Goal: Communication & Community: Share content

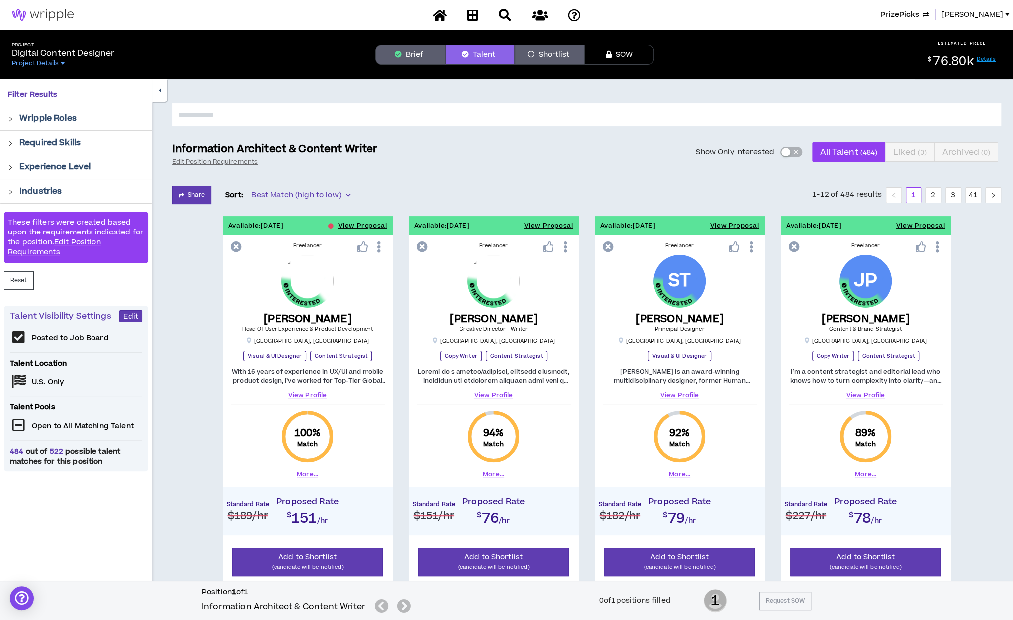
click at [919, 16] on span "PrizePicks" at bounding box center [899, 14] width 39 height 11
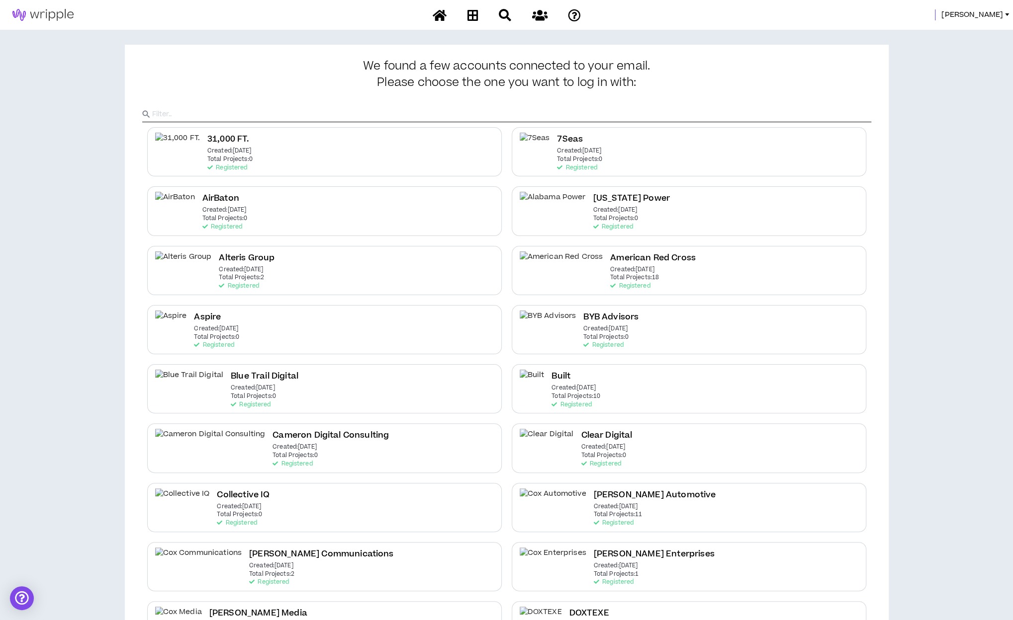
click at [500, 111] on input "text" at bounding box center [511, 114] width 719 height 15
type input "Purina"
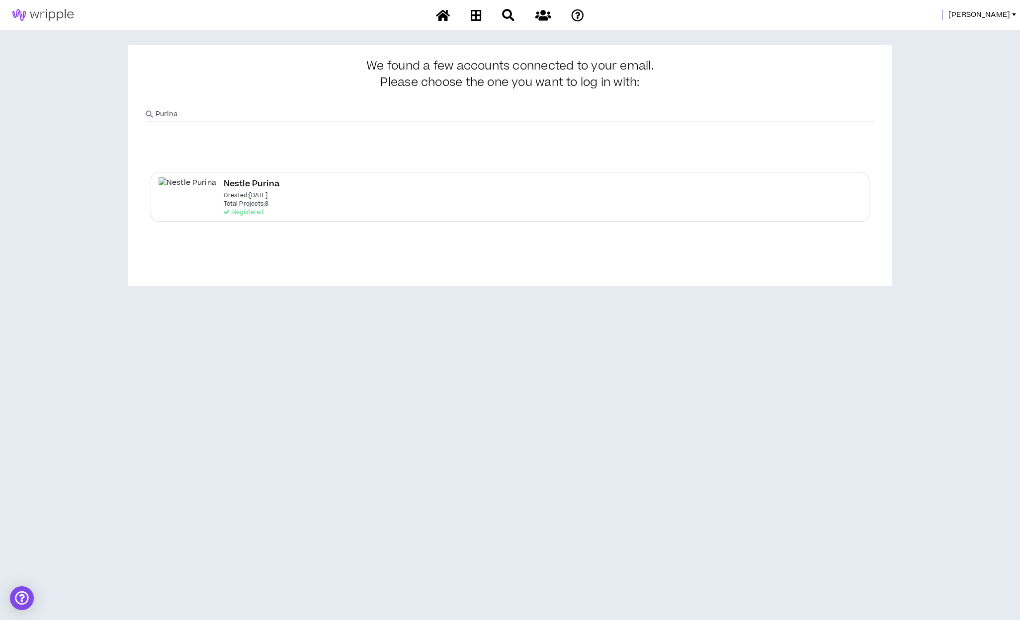
click at [224, 198] on p "Created: [DATE]" at bounding box center [246, 195] width 44 height 7
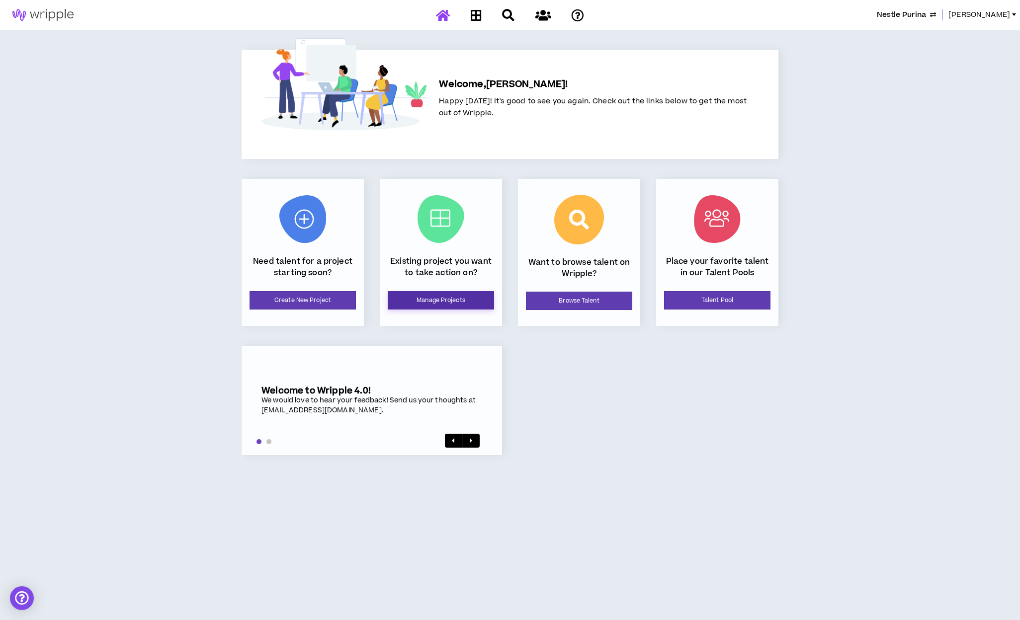
click at [442, 300] on link "Manage Projects" at bounding box center [441, 300] width 106 height 18
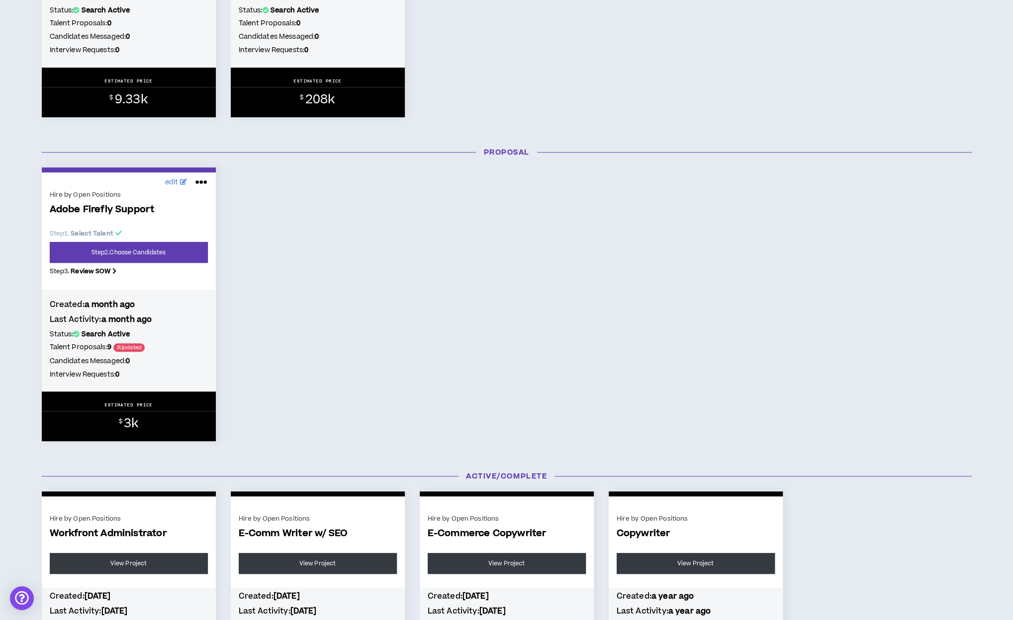
scroll to position [360, 0]
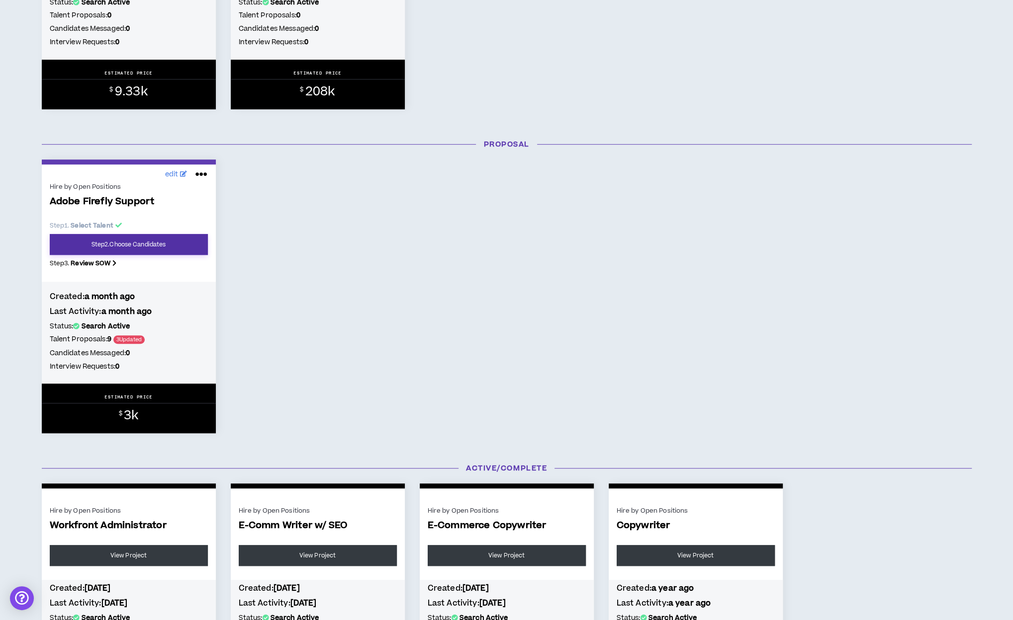
click at [137, 239] on link "Step 2 . Choose Candidates" at bounding box center [129, 244] width 158 height 21
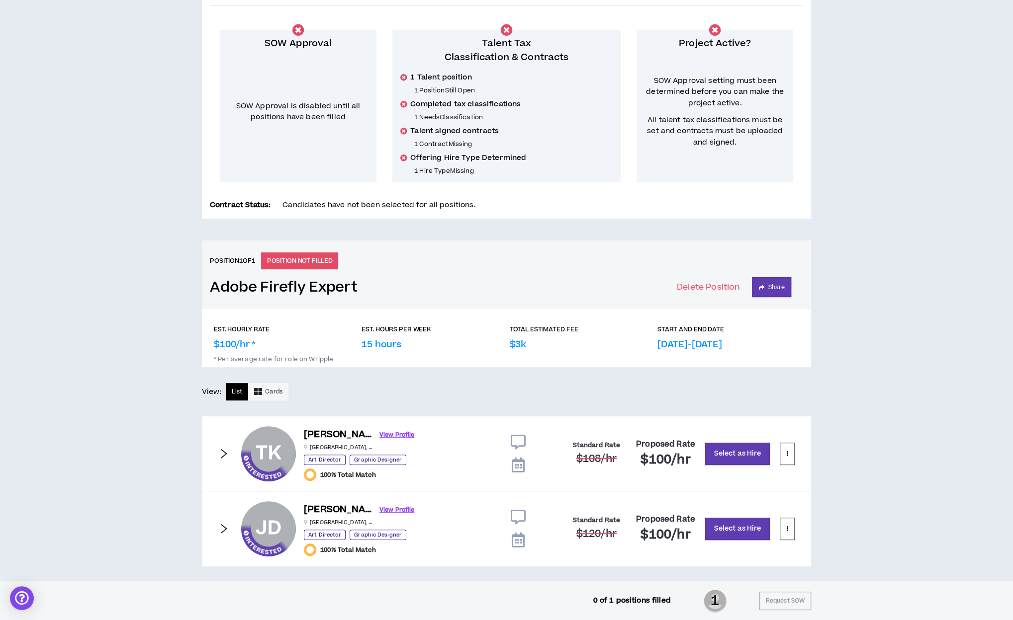
scroll to position [171, 0]
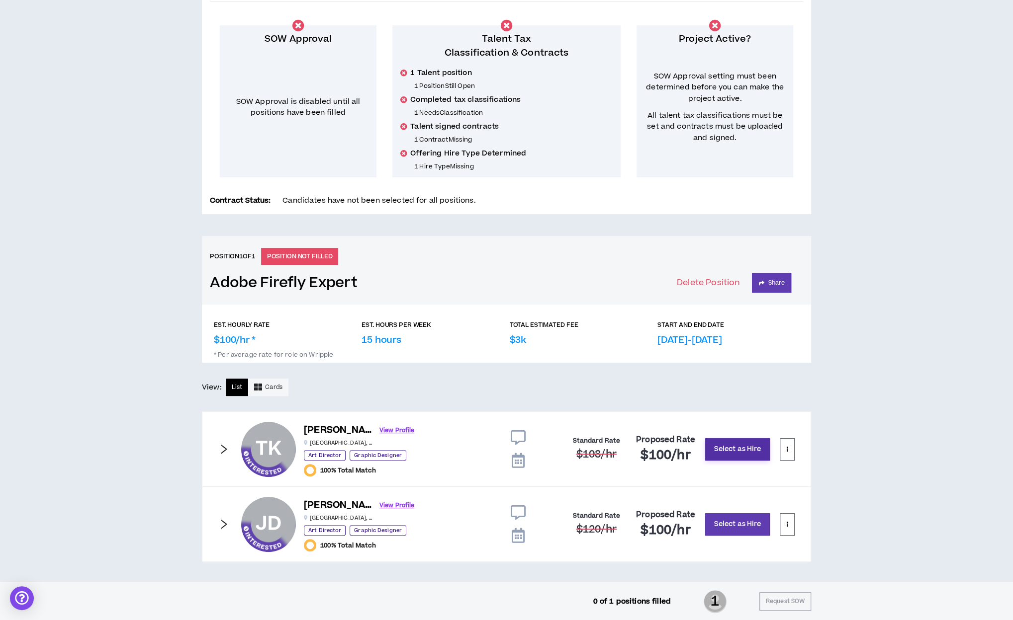
click at [734, 446] on button "Select as Hire" at bounding box center [737, 450] width 65 height 22
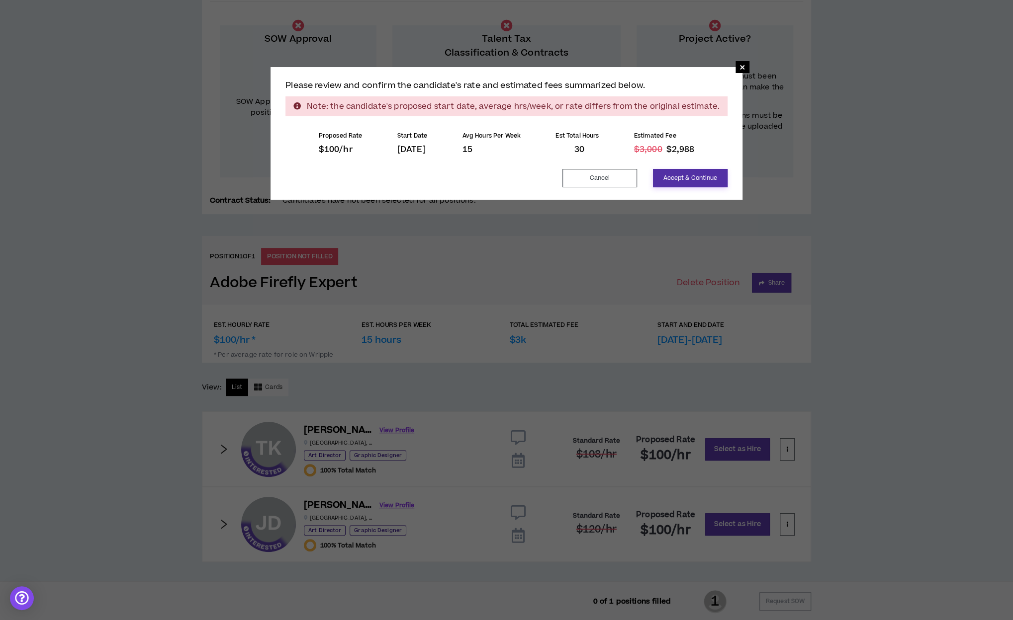
click at [671, 178] on button "Accept & Continue" at bounding box center [690, 178] width 75 height 18
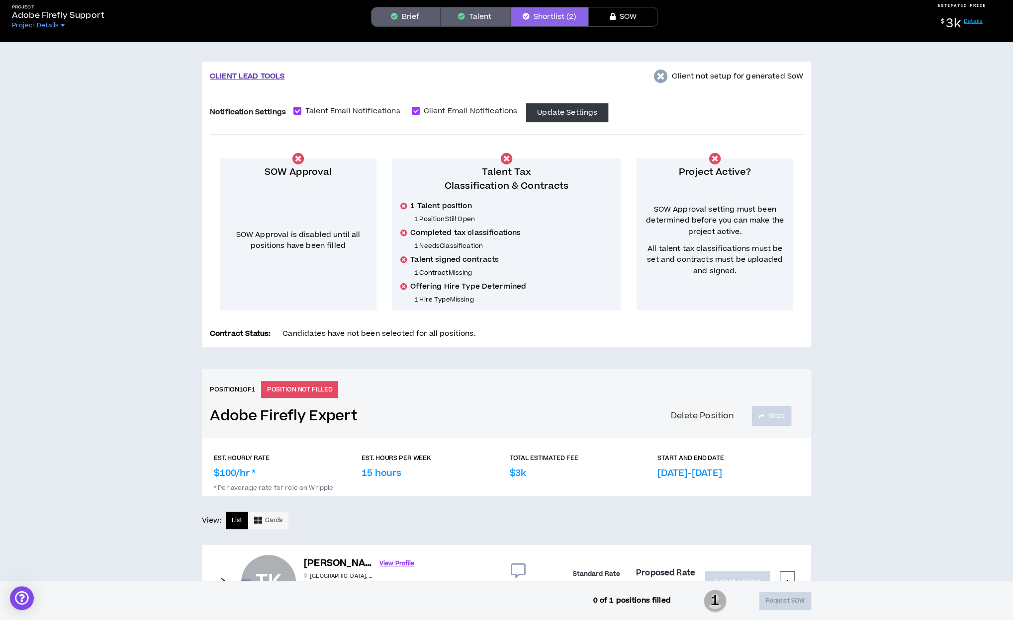
scroll to position [0, 0]
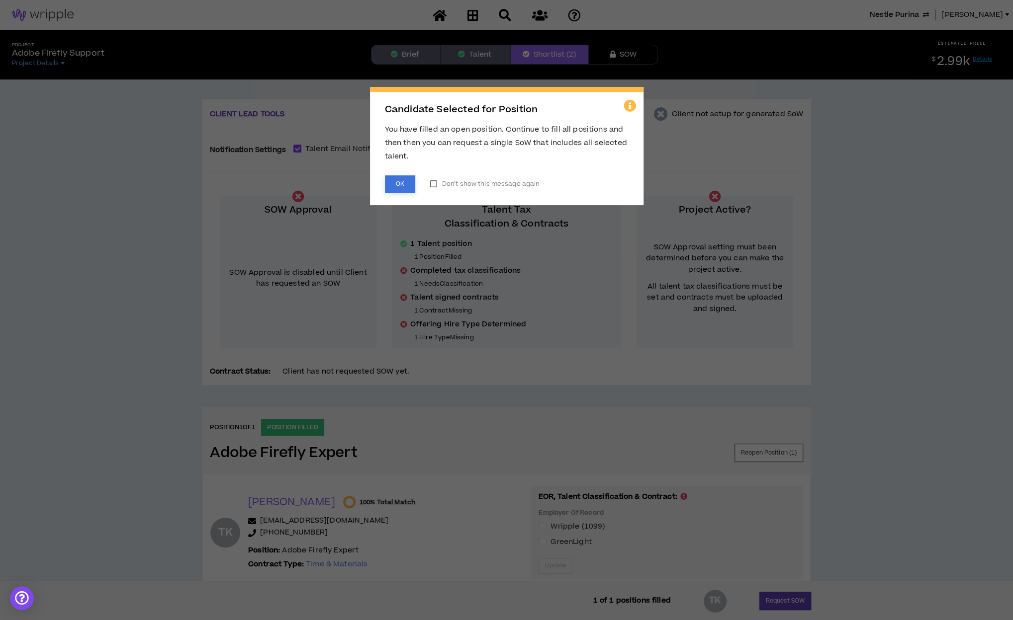
click at [394, 183] on button "OK" at bounding box center [400, 184] width 30 height 17
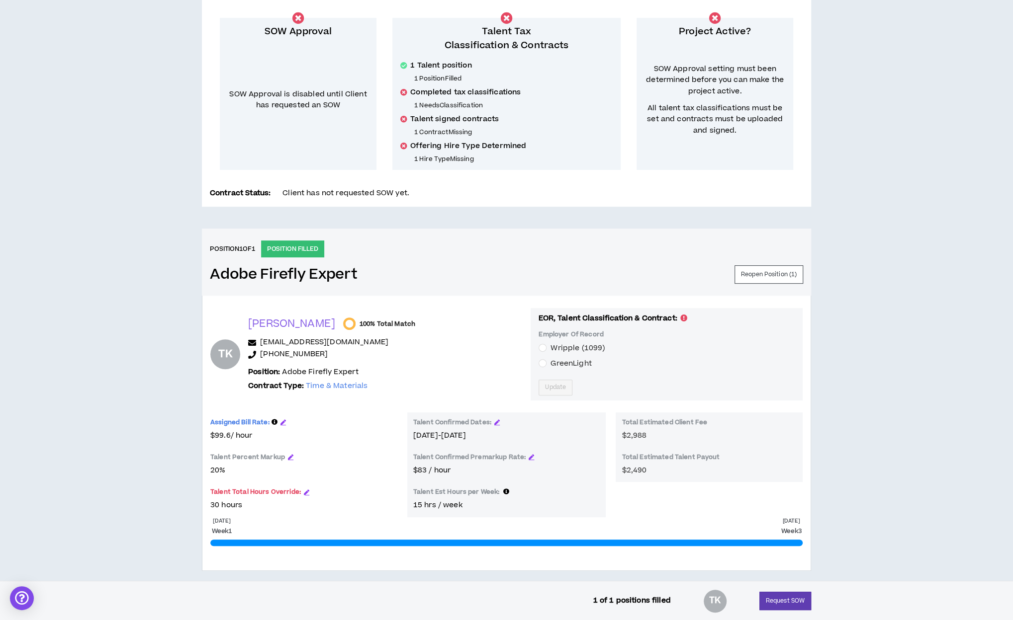
scroll to position [180, 0]
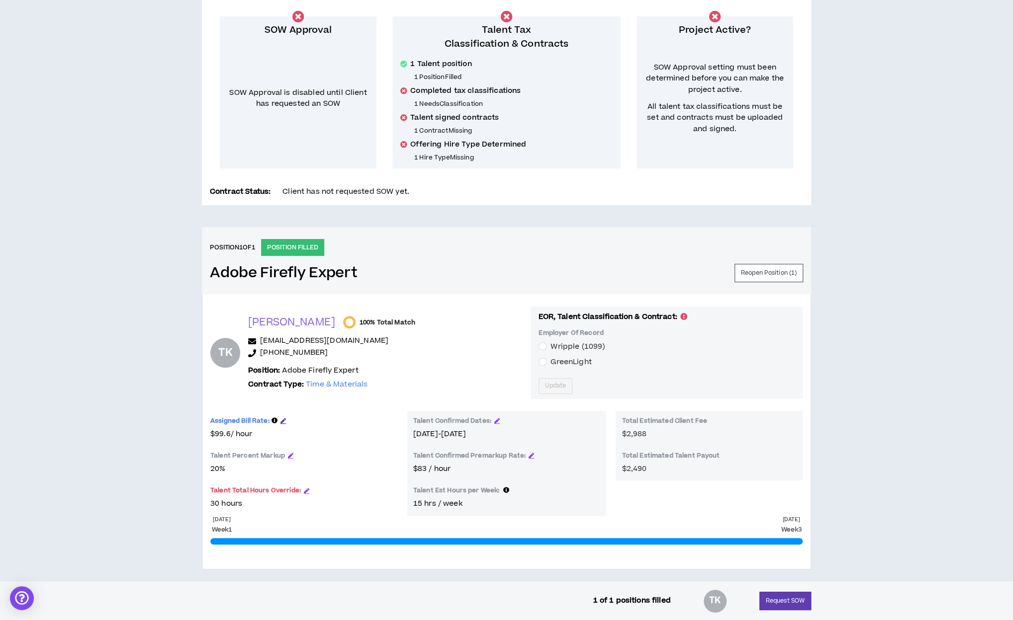
click at [283, 420] on icon "button" at bounding box center [282, 420] width 5 height 5
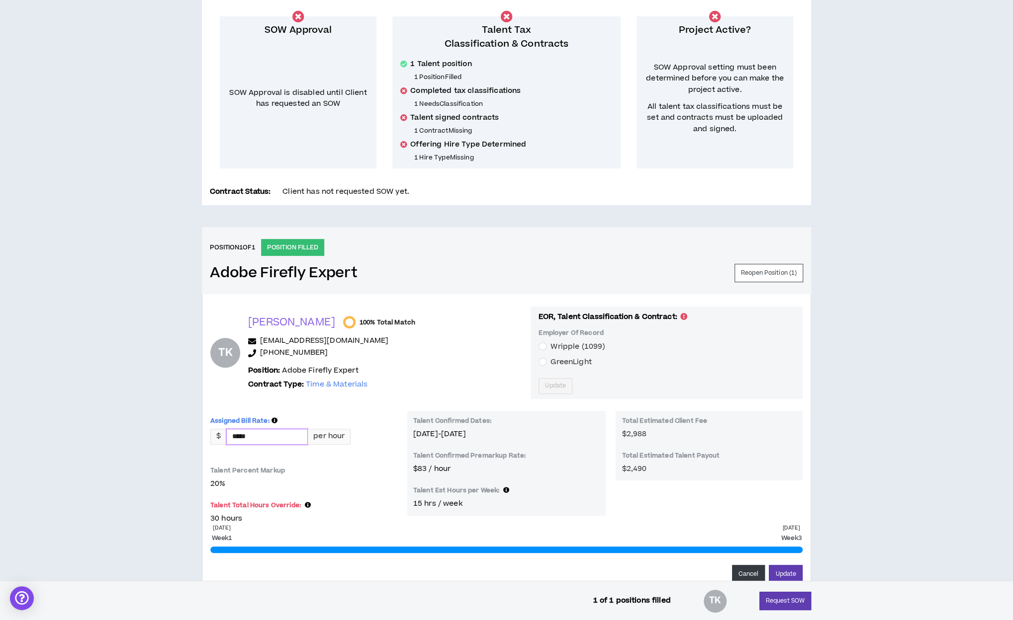
drag, startPoint x: 268, startPoint y: 436, endPoint x: 209, endPoint y: 438, distance: 59.7
click at [209, 438] on div "TK [PERSON_NAME] 100% Total Match [EMAIL_ADDRESS][DOMAIN_NAME] [PHONE_NUMBER] P…" at bounding box center [506, 445] width 609 height 302
type input "******"
click at [785, 570] on button "Update" at bounding box center [786, 574] width 34 height 18
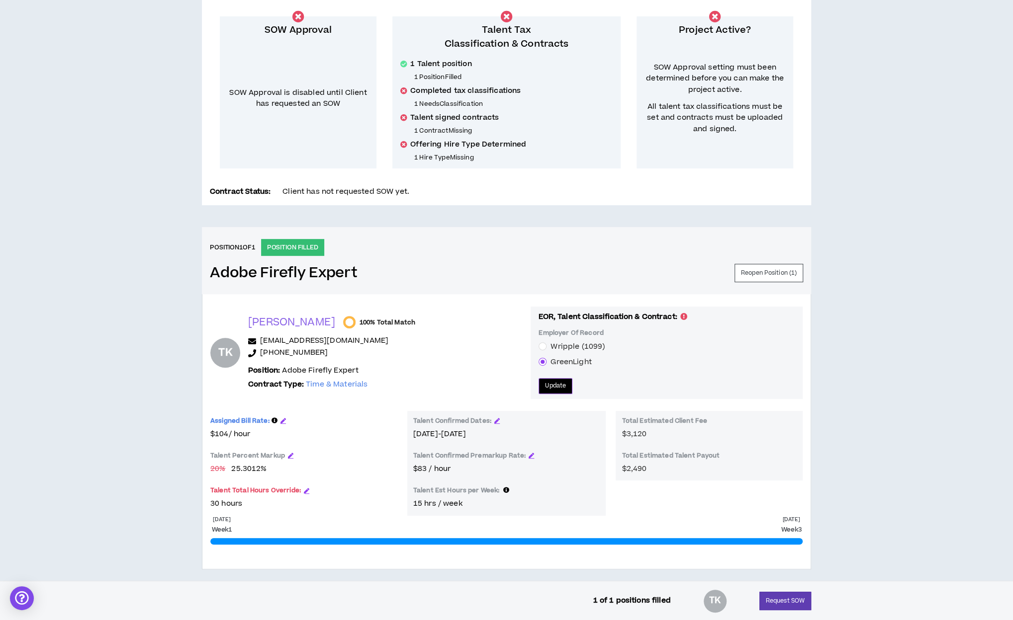
click at [545, 382] on span "Update" at bounding box center [555, 385] width 21 height 9
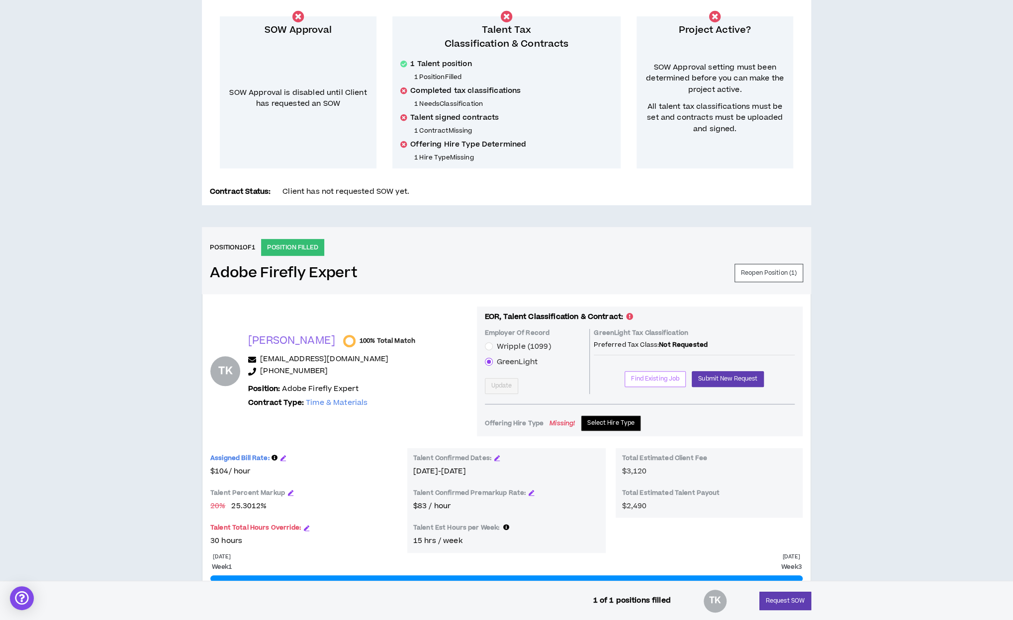
click at [657, 377] on span "Find Existing Job" at bounding box center [655, 378] width 48 height 9
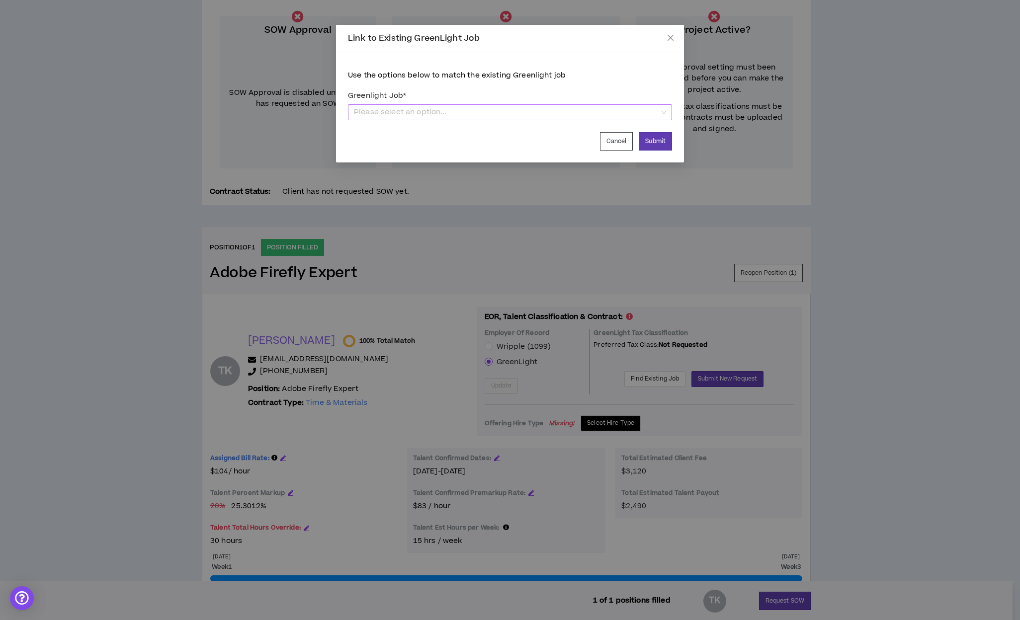
click at [565, 113] on span "Please select an option..." at bounding box center [510, 112] width 312 height 15
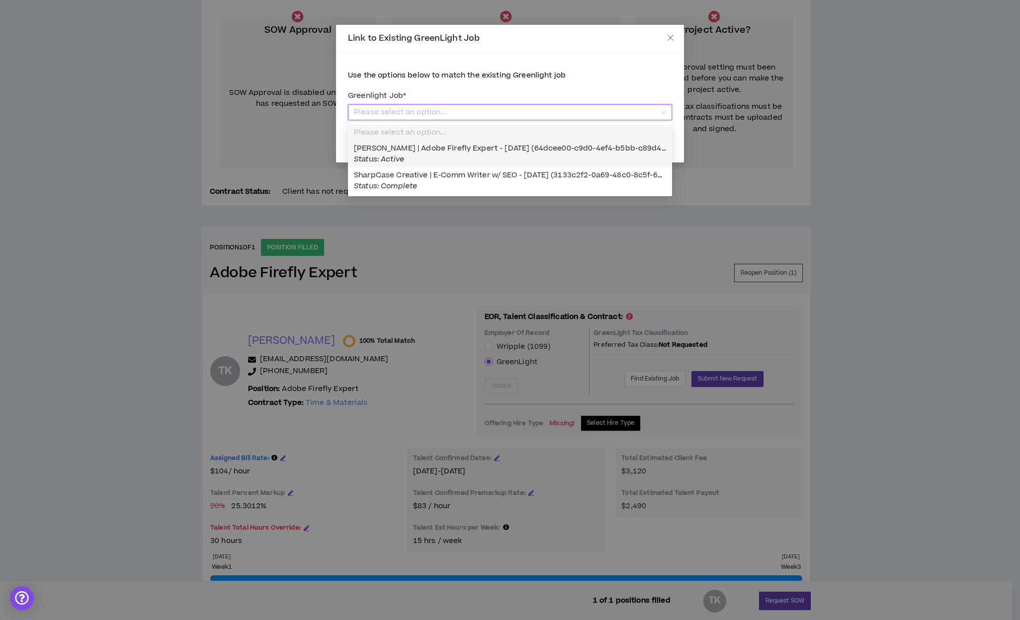
click at [539, 153] on span "[PERSON_NAME] | Adobe Firefly Expert - [DATE] (64dcee00-c9d0-4ef4-b5bb-c89d4ec1…" at bounding box center [525, 153] width 342 height 21
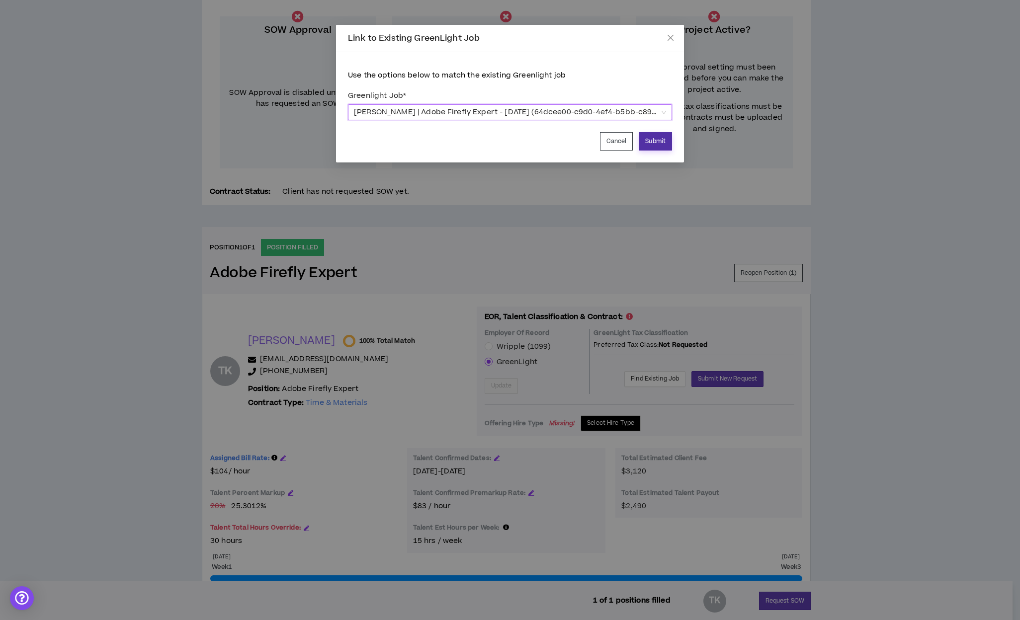
click at [666, 145] on button "Submit" at bounding box center [655, 141] width 33 height 18
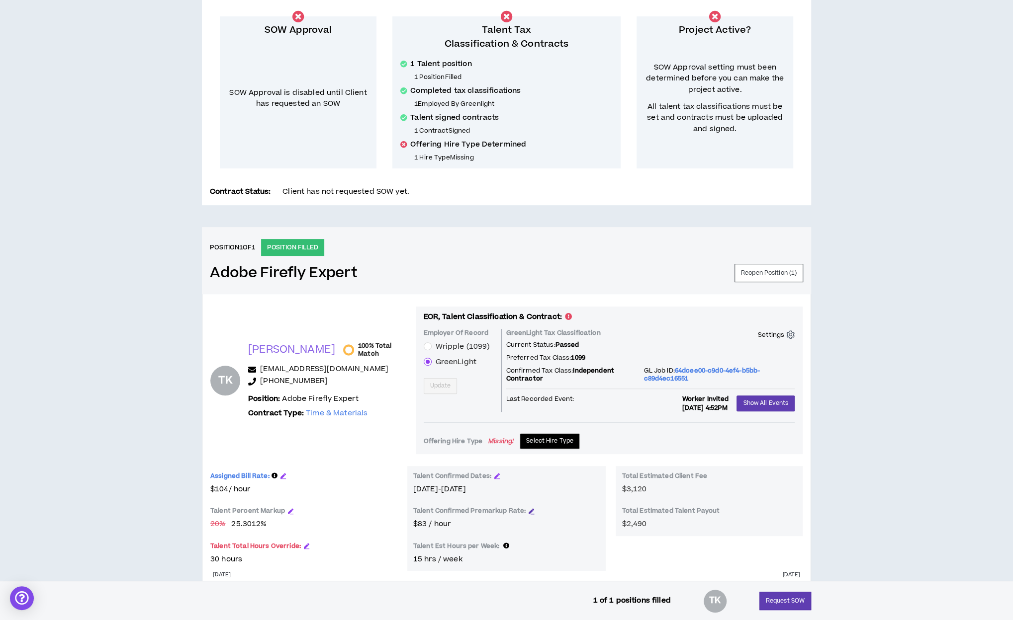
click at [530, 511] on icon "button" at bounding box center [531, 511] width 5 height 5
drag, startPoint x: 478, startPoint y: 525, endPoint x: 420, endPoint y: 527, distance: 58.2
click at [420, 527] on div "$ ** per hour" at bounding box center [506, 527] width 187 height 16
type input "**"
click at [613, 560] on div "Assigned Bill Rate: $100.24 / hour Talent Percent Markup 20 % 25.3012 % Talent …" at bounding box center [506, 526] width 592 height 120
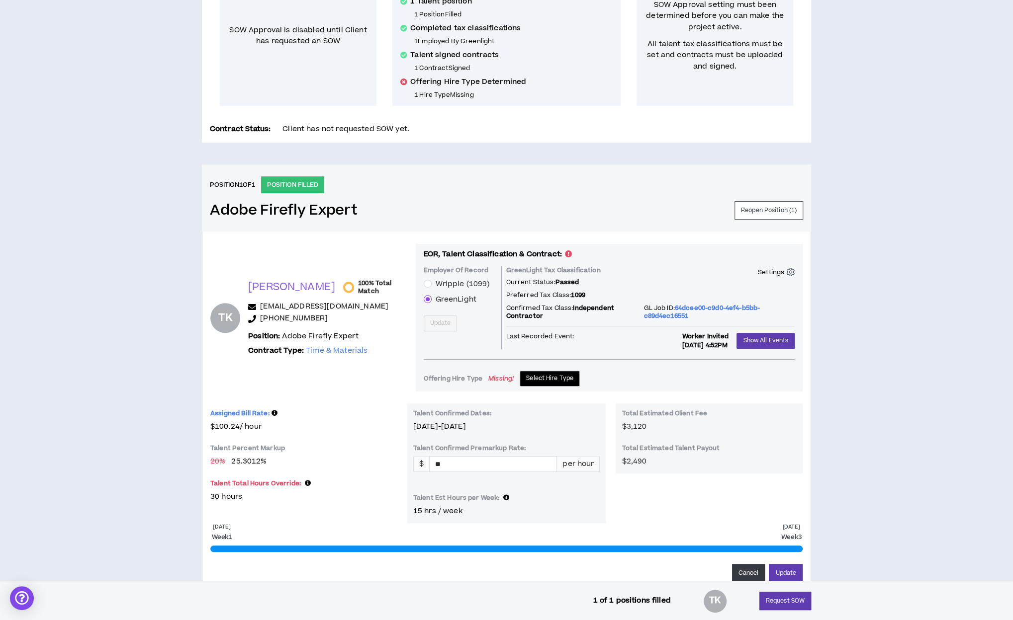
scroll to position [246, 0]
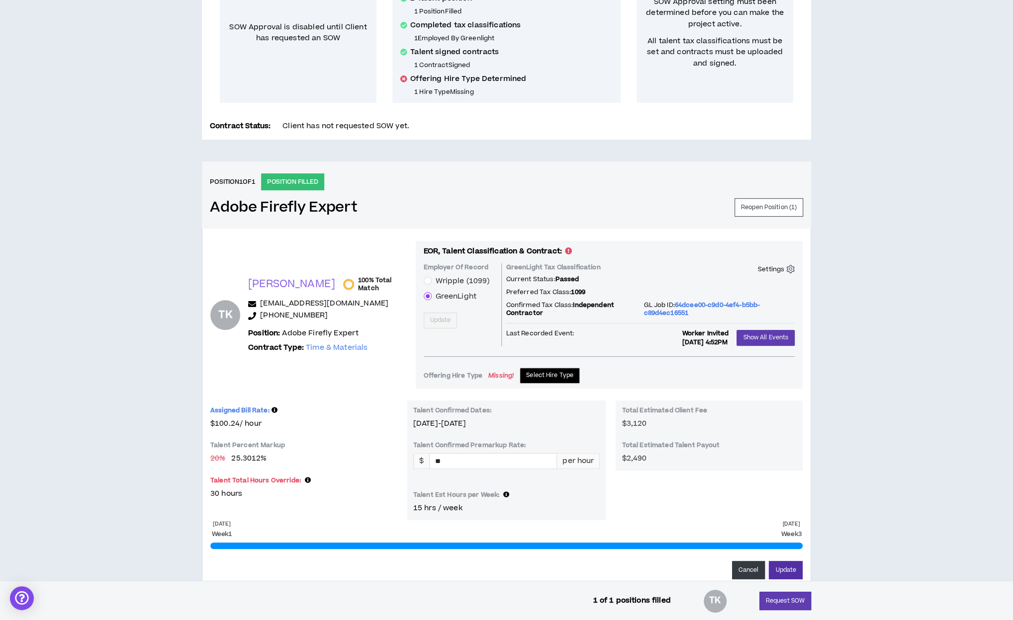
click at [793, 562] on button "Update" at bounding box center [786, 570] width 34 height 18
click at [333, 437] on div "Assigned Bill Rate: $100.24 / hour Talent Percent Markup 20 % 25.3012 % Talent …" at bounding box center [303, 450] width 187 height 99
click at [771, 599] on button "Request SOW" at bounding box center [785, 601] width 52 height 18
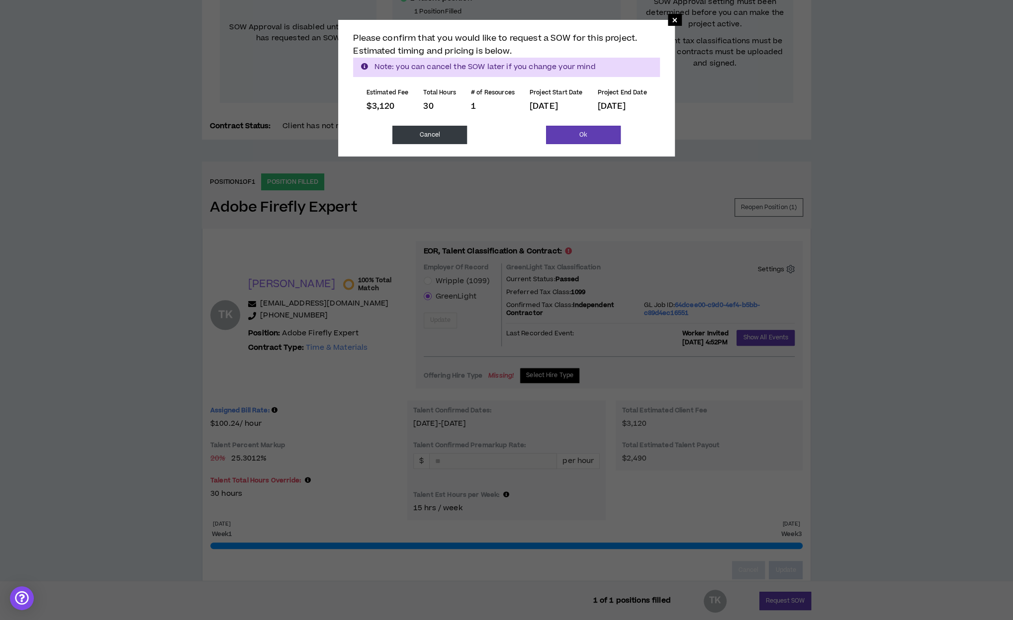
click at [453, 137] on button "Cancel" at bounding box center [429, 135] width 75 height 18
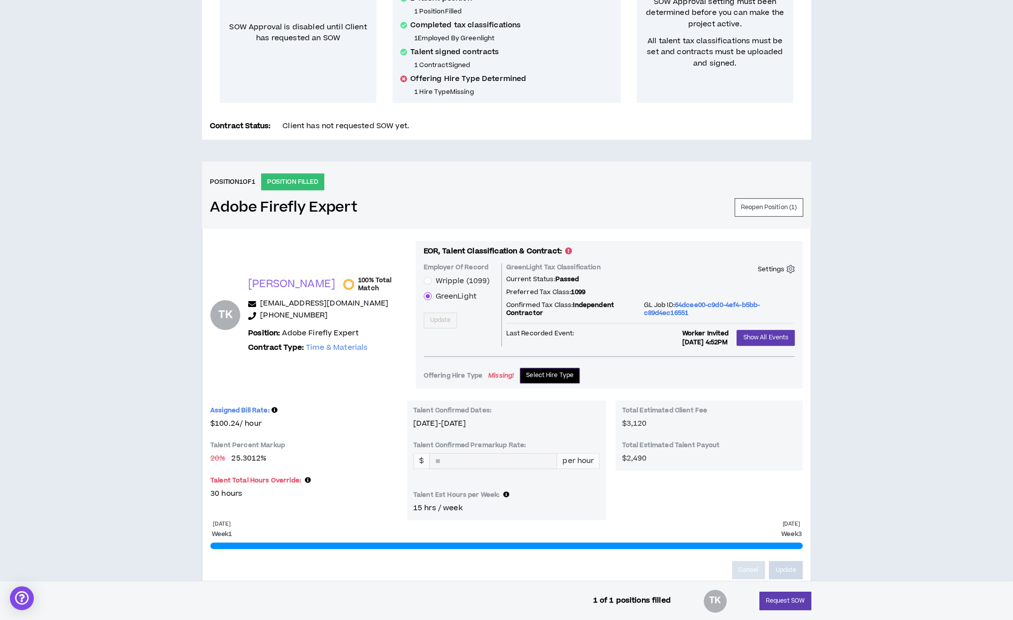
click at [534, 380] on button "Select Hire Type" at bounding box center [550, 376] width 60 height 16
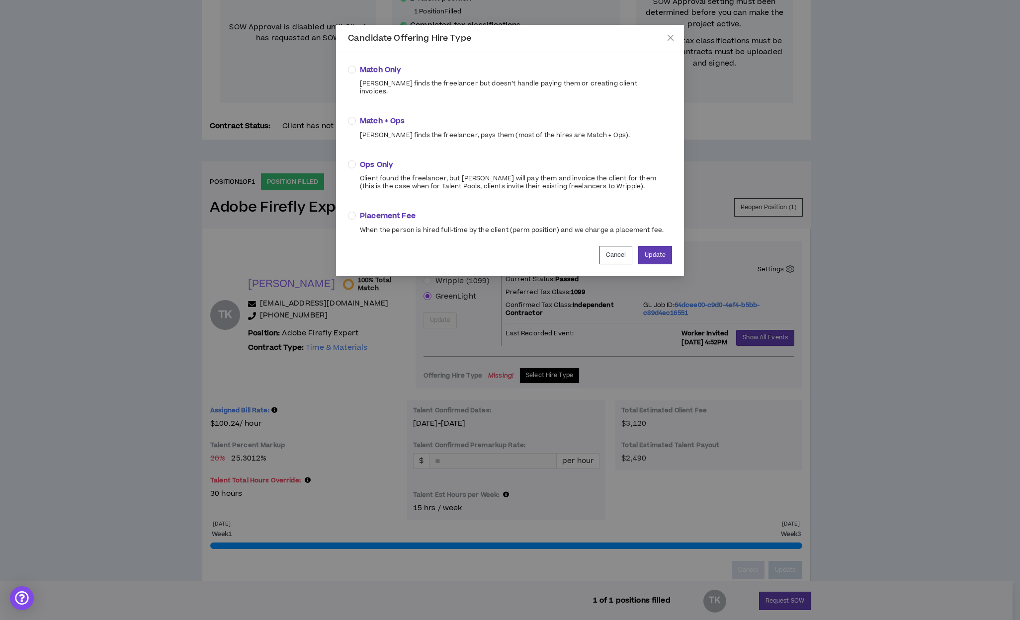
click at [437, 103] on div "Match Only [PERSON_NAME] finds the freelancer but doesn’t handle paying them or…" at bounding box center [510, 149] width 324 height 170
click at [439, 117] on span "Match + Ops" at bounding box center [495, 121] width 270 height 11
click at [655, 249] on button "Update" at bounding box center [655, 255] width 34 height 18
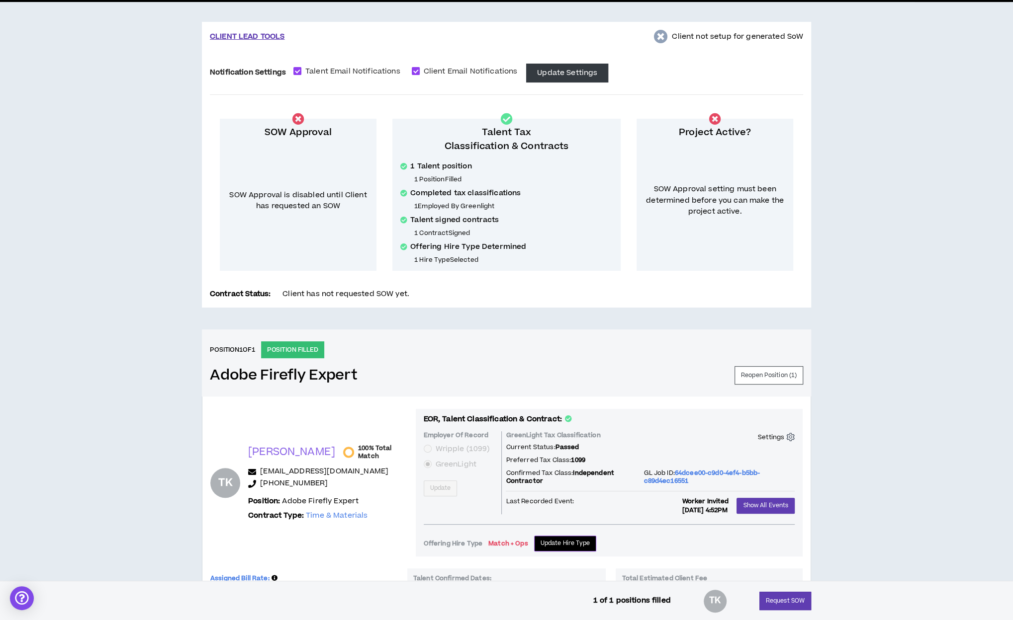
scroll to position [0, 0]
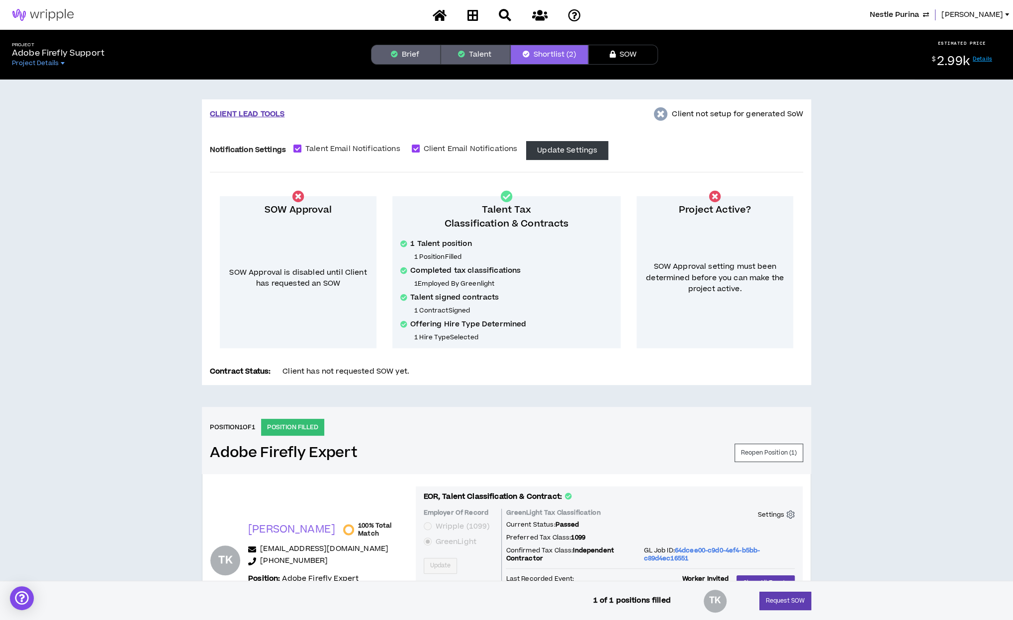
click at [466, 51] on button "Talent" at bounding box center [476, 55] width 70 height 20
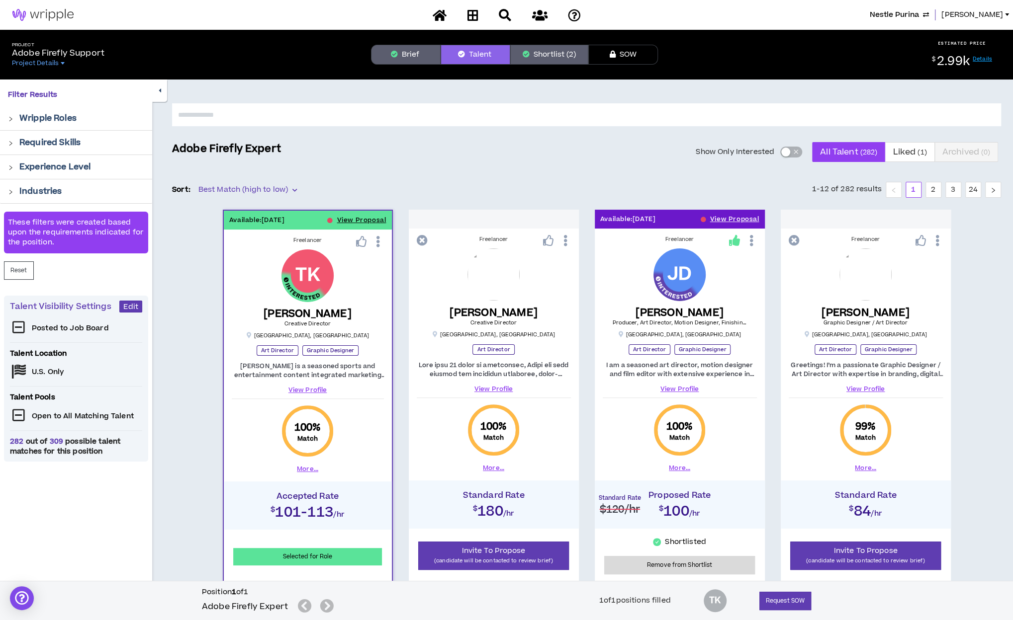
click at [491, 154] on div "Show Only Interested All Talent ( 282 ) Liked ( 1 ) Archived ( 0 )" at bounding box center [647, 152] width 708 height 20
click at [554, 52] on button "Shortlist (2)" at bounding box center [549, 55] width 78 height 20
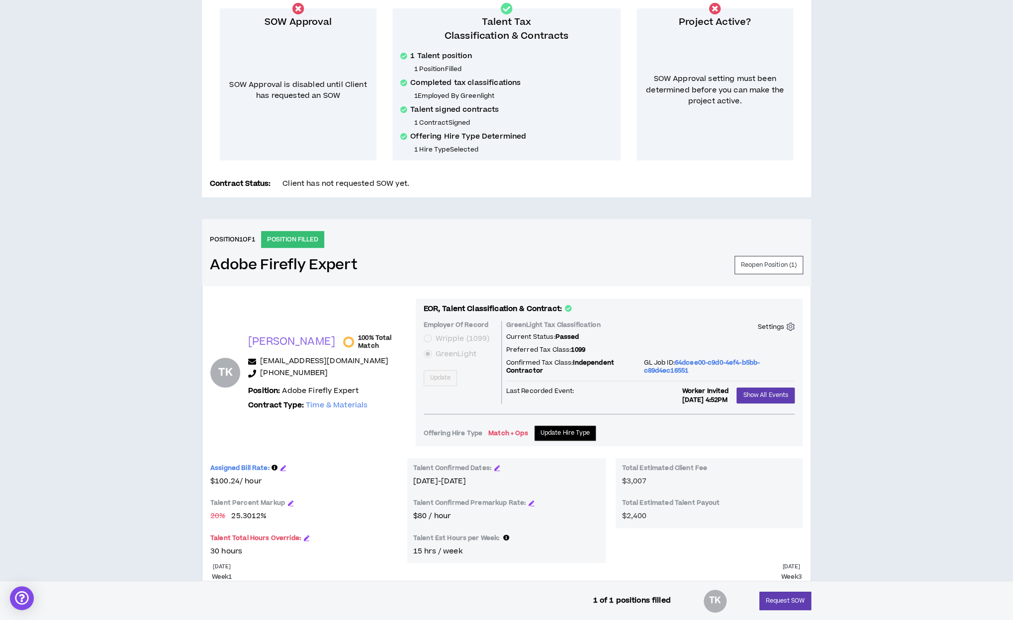
scroll to position [255, 0]
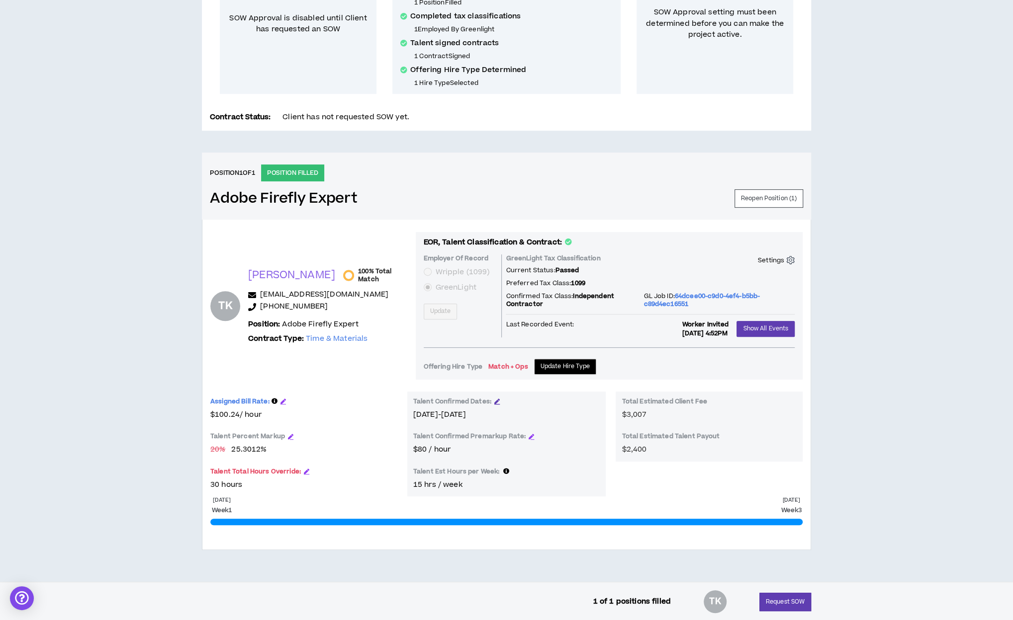
click at [496, 401] on icon "button" at bounding box center [496, 401] width 5 height 5
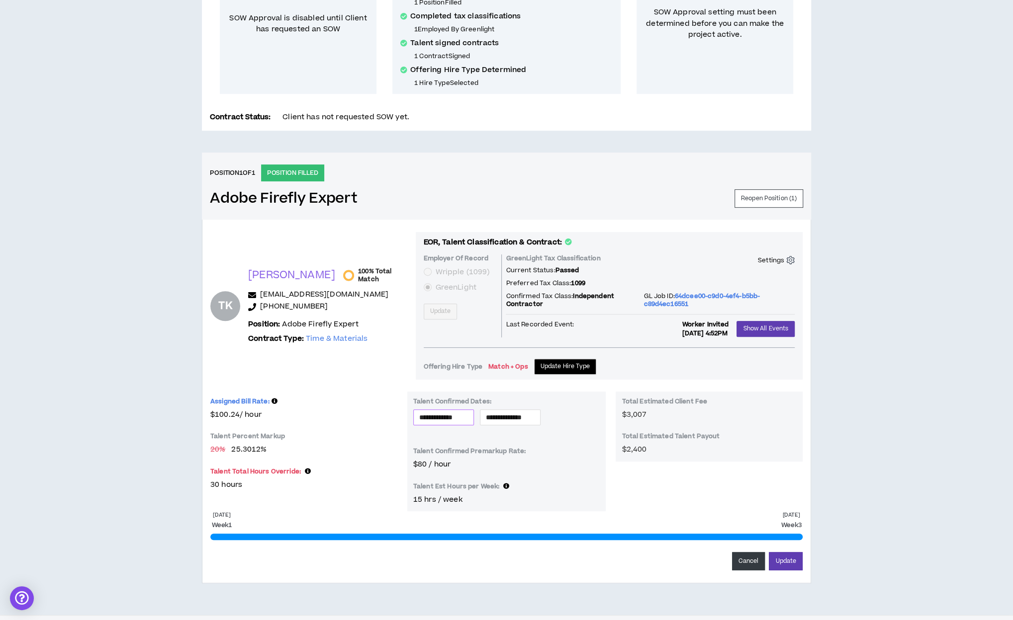
click at [468, 419] on input "**********" at bounding box center [443, 417] width 49 height 11
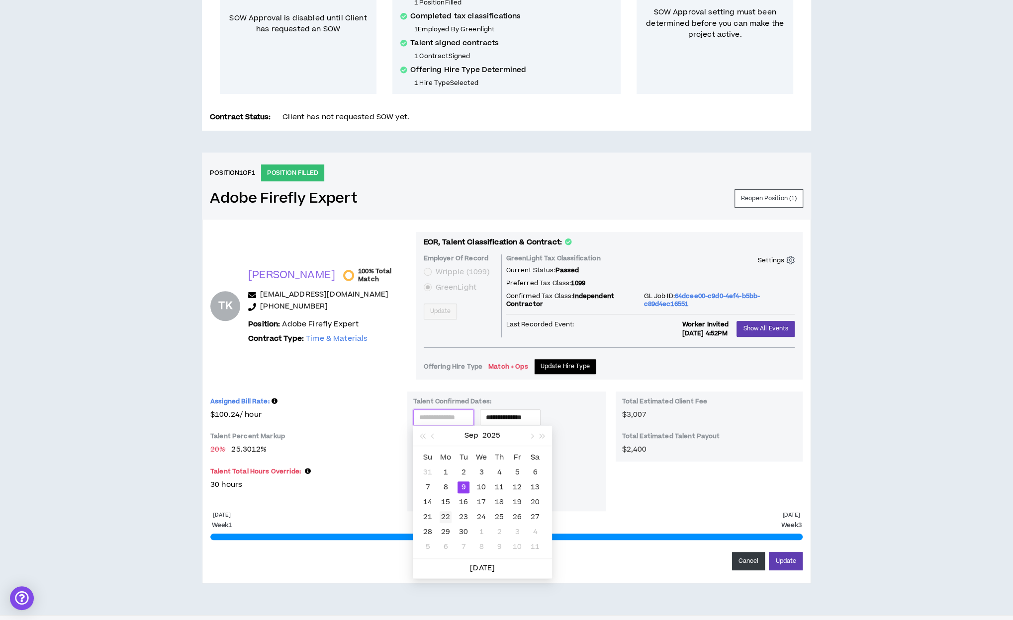
type input "**********"
click at [444, 519] on div "22" at bounding box center [446, 518] width 12 height 12
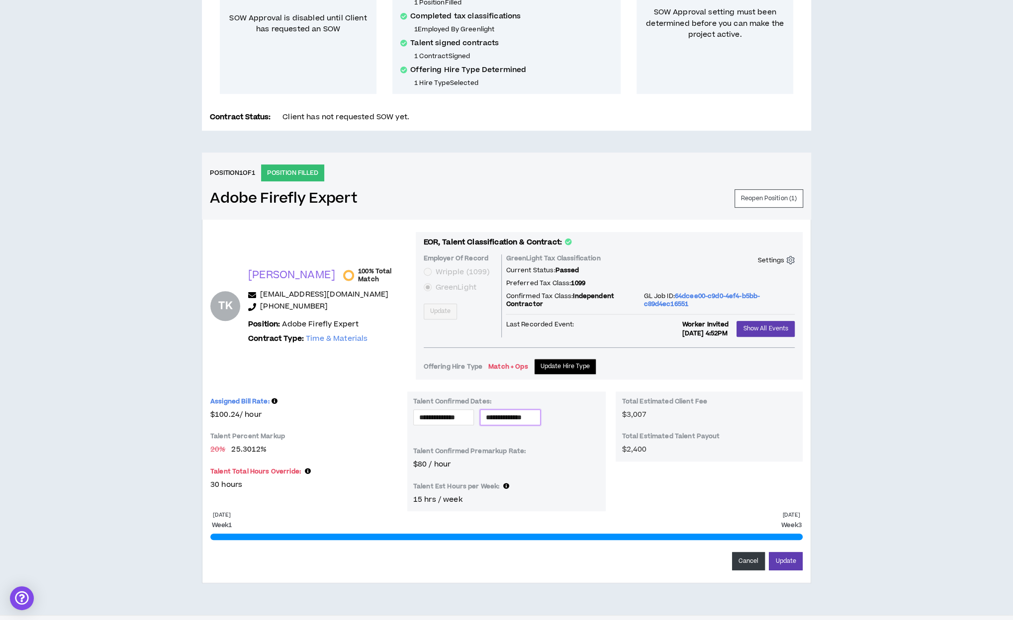
click at [534, 413] on input "**********" at bounding box center [510, 417] width 49 height 11
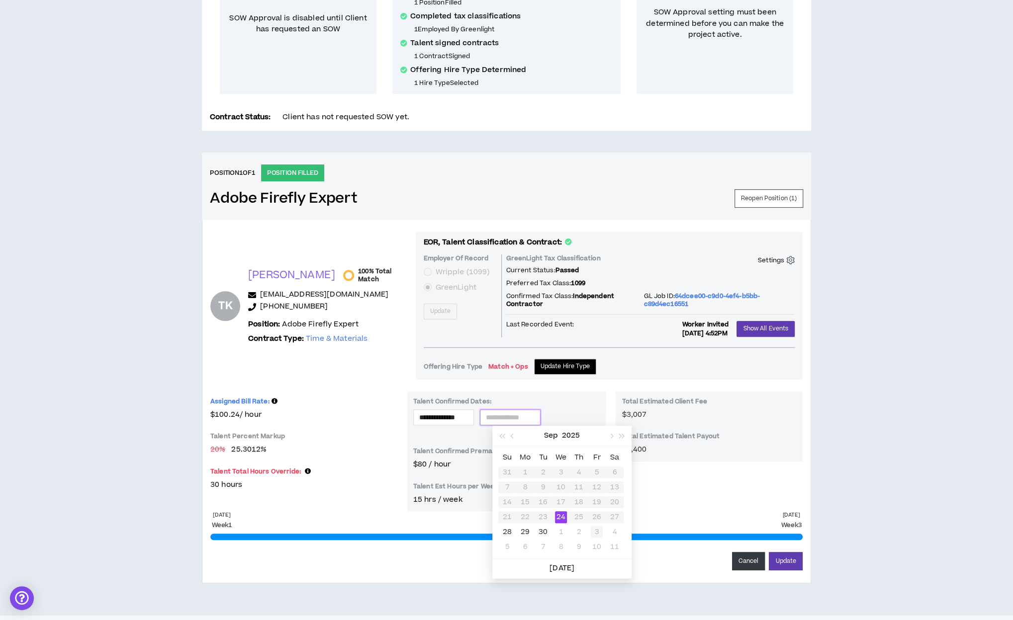
type input "**********"
click at [596, 530] on div "3" at bounding box center [597, 533] width 12 height 12
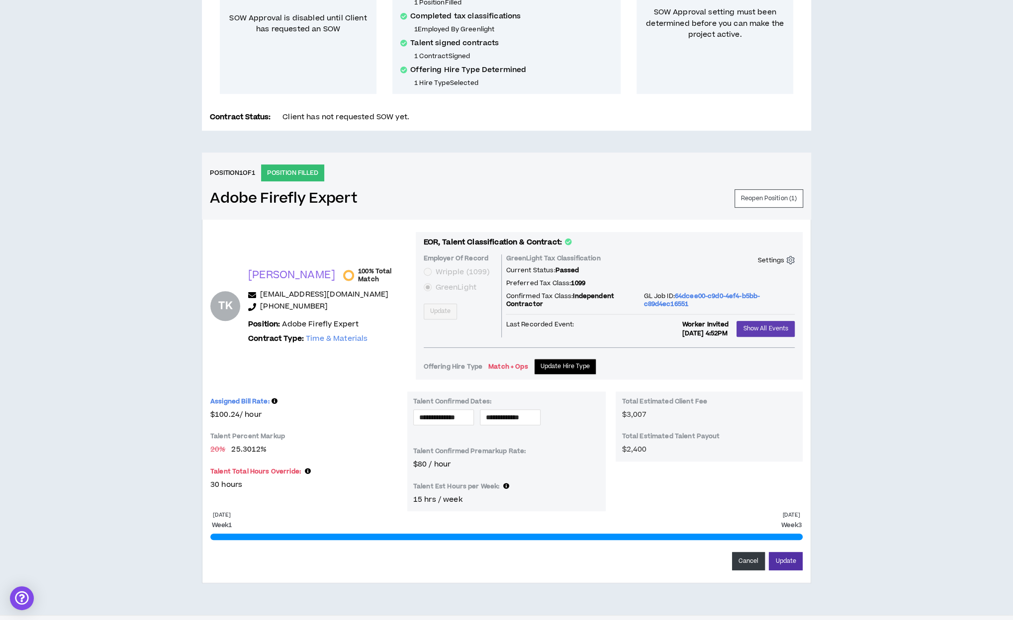
click at [790, 558] on button "Update" at bounding box center [786, 561] width 34 height 18
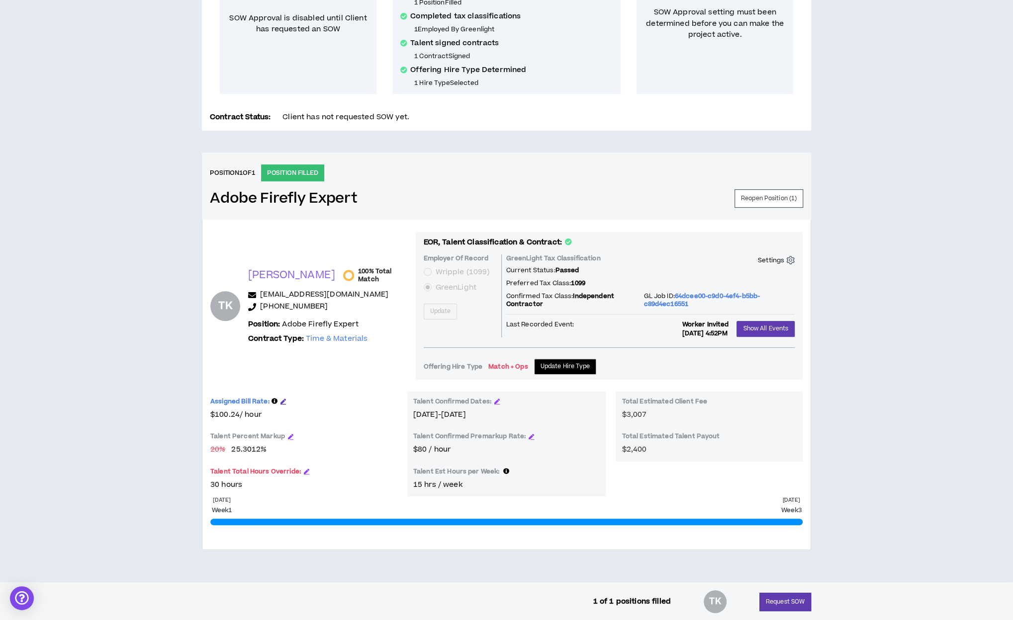
click at [281, 399] on icon "button" at bounding box center [282, 401] width 5 height 5
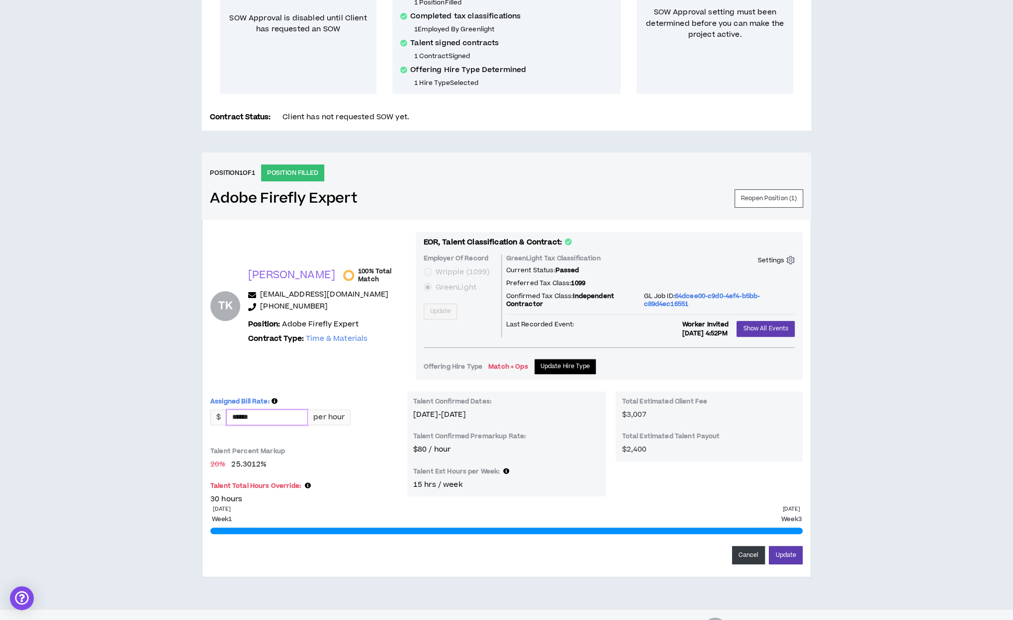
drag, startPoint x: 278, startPoint y: 417, endPoint x: 211, endPoint y: 421, distance: 67.7
click at [211, 421] on div "$ ****** per hour" at bounding box center [280, 418] width 140 height 16
type input "******"
click at [792, 556] on button "Update" at bounding box center [786, 555] width 34 height 18
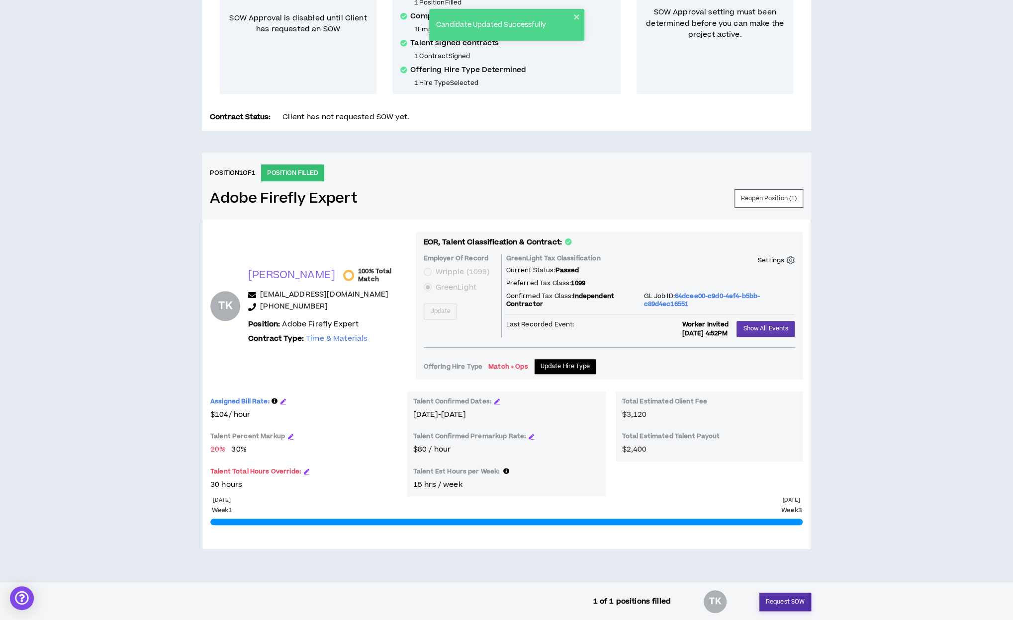
click at [790, 597] on button "Request SOW" at bounding box center [785, 602] width 52 height 18
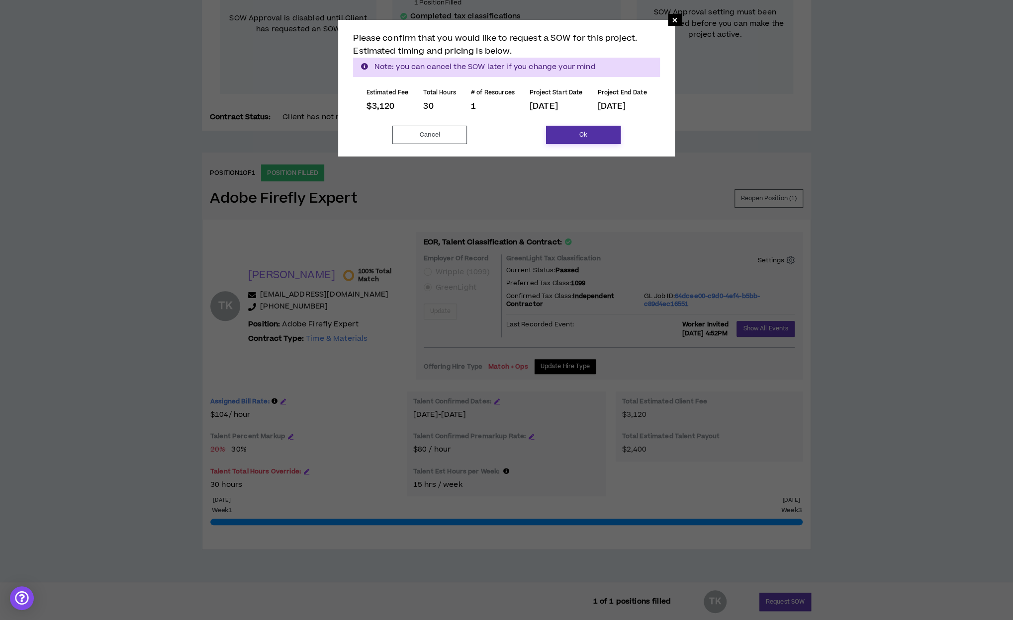
click at [585, 128] on button "Ok" at bounding box center [583, 135] width 75 height 18
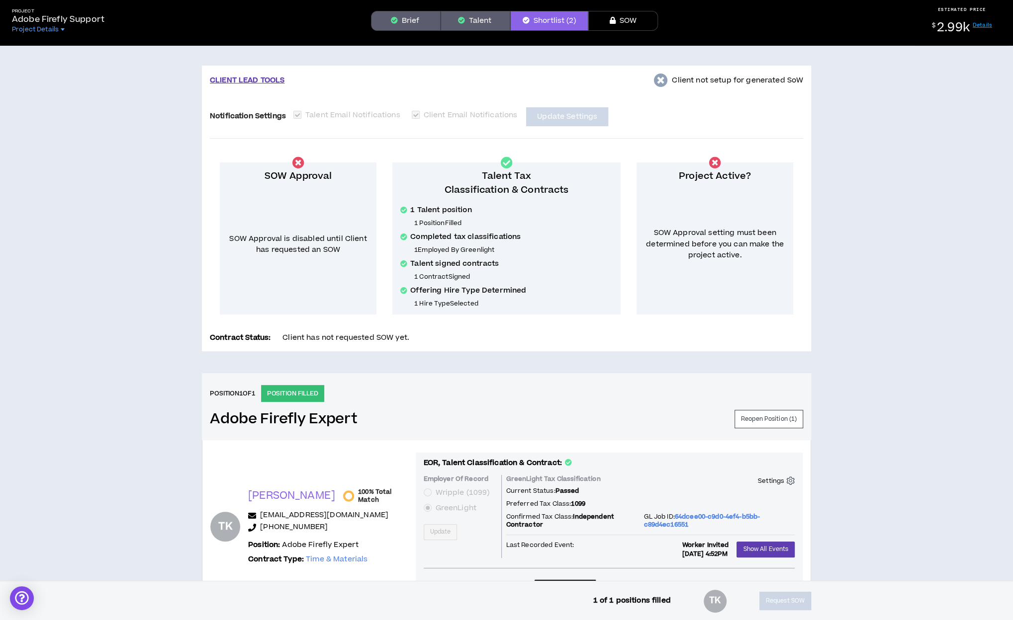
scroll to position [0, 0]
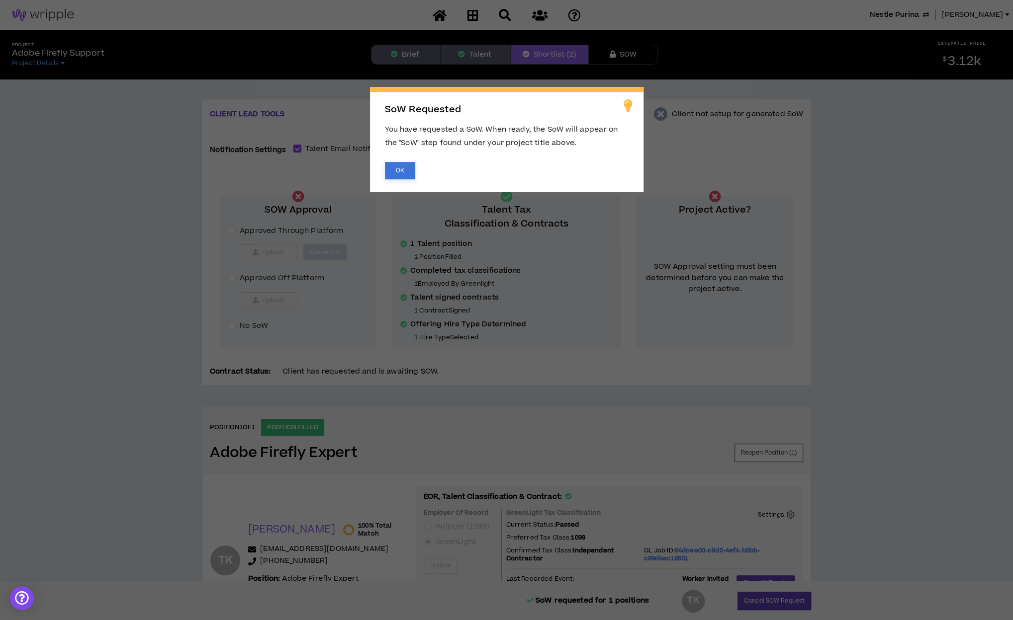
click at [401, 171] on button "OK" at bounding box center [400, 170] width 30 height 17
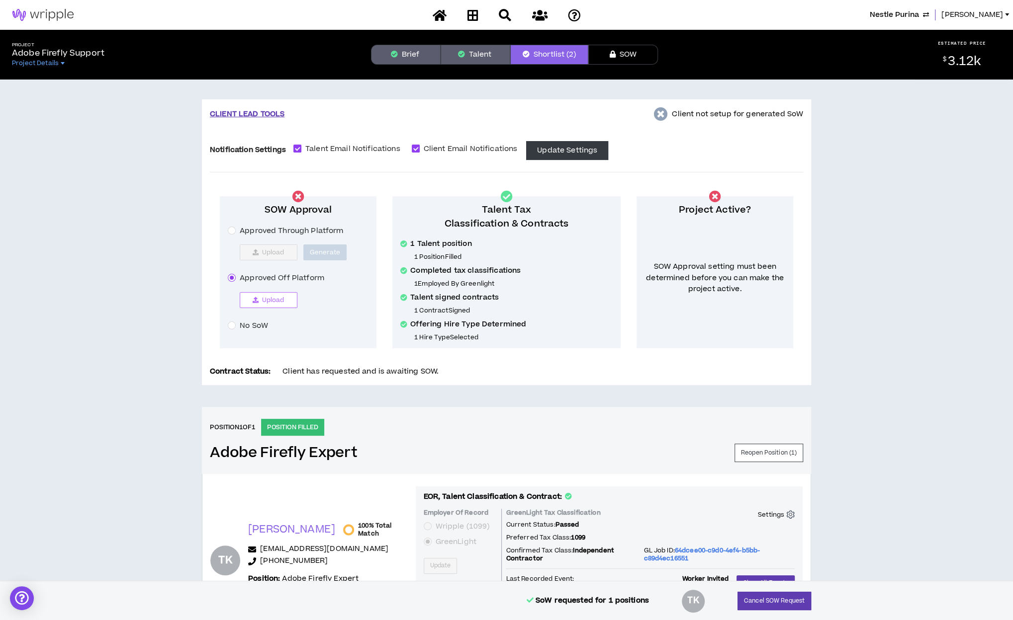
click at [262, 300] on span "Upload" at bounding box center [273, 300] width 22 height 8
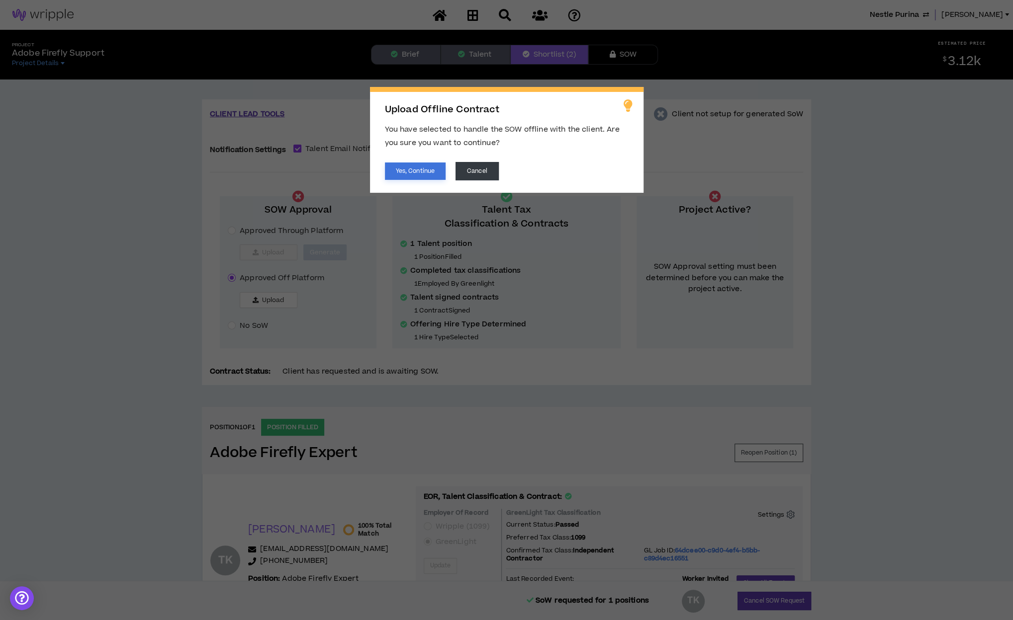
click at [416, 164] on button "Yes, Continue" at bounding box center [415, 171] width 61 height 17
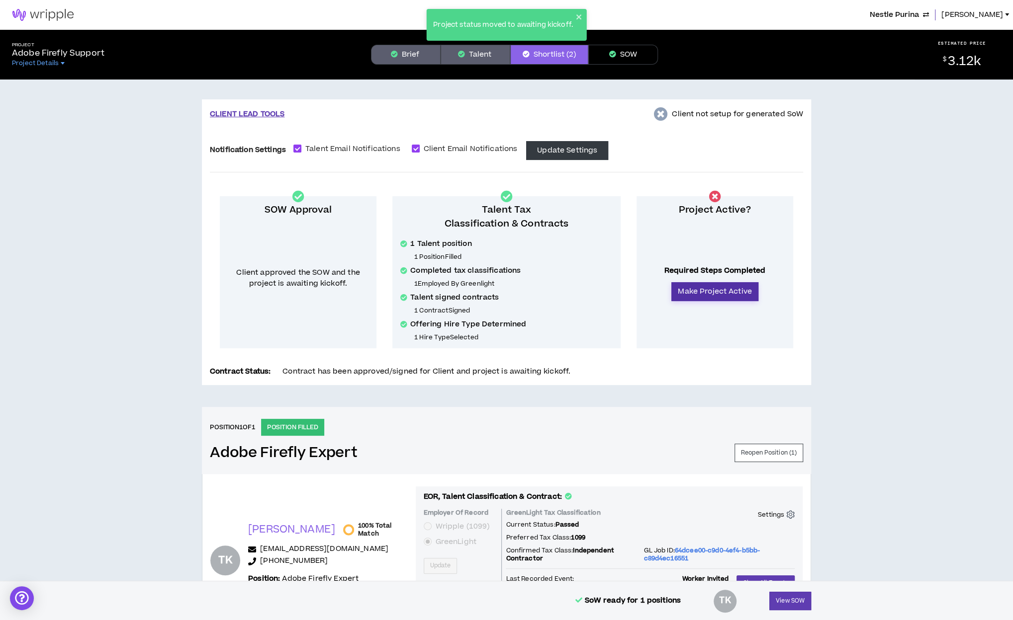
click at [733, 293] on button "Make Project Active" at bounding box center [714, 291] width 87 height 19
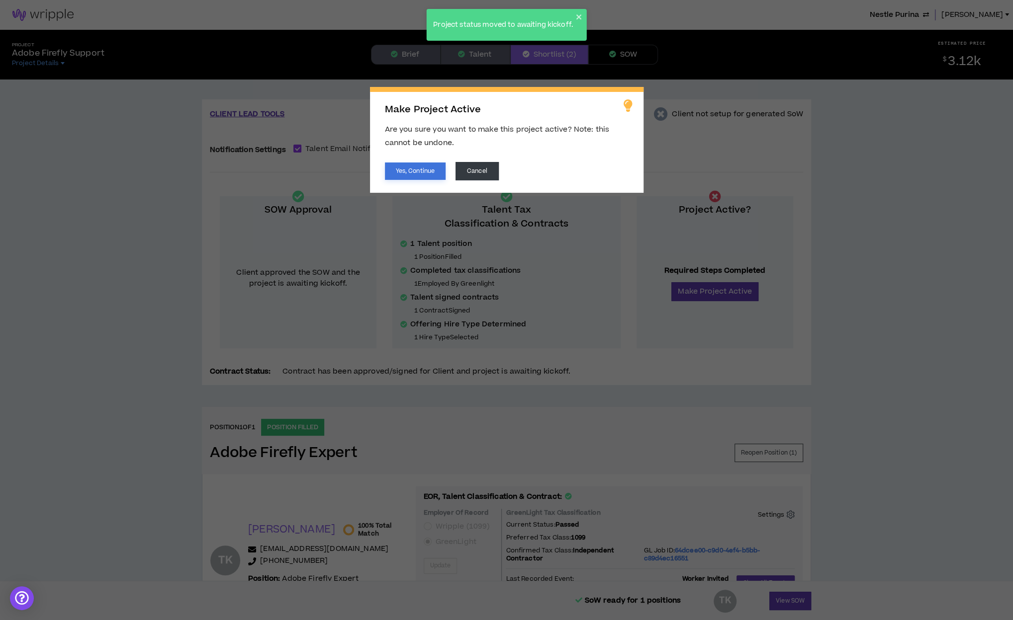
click at [418, 173] on button "Yes, Continue" at bounding box center [415, 171] width 61 height 17
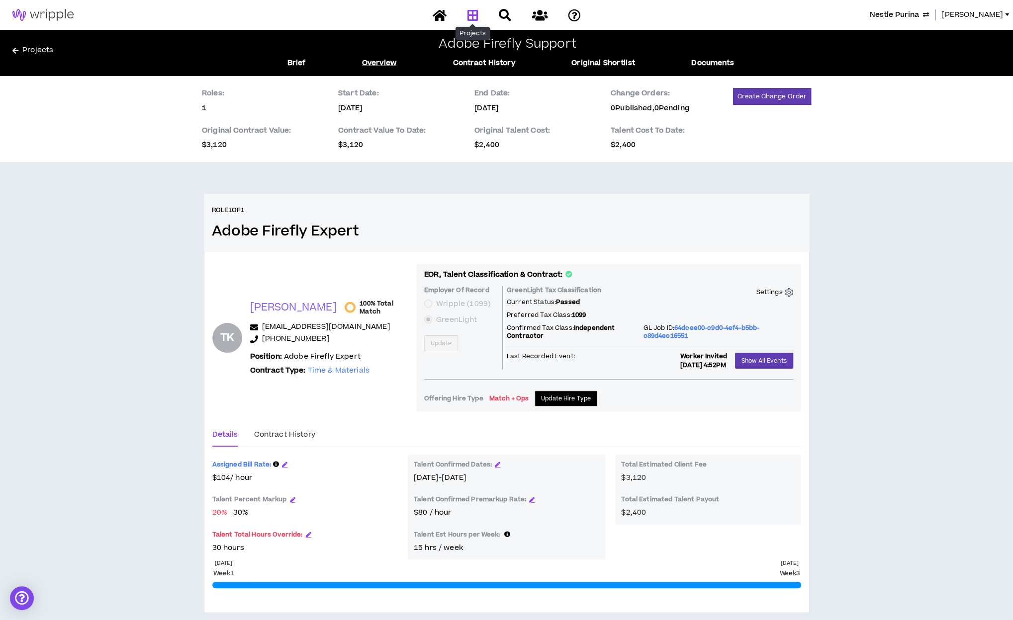
click at [470, 12] on icon at bounding box center [472, 15] width 11 height 12
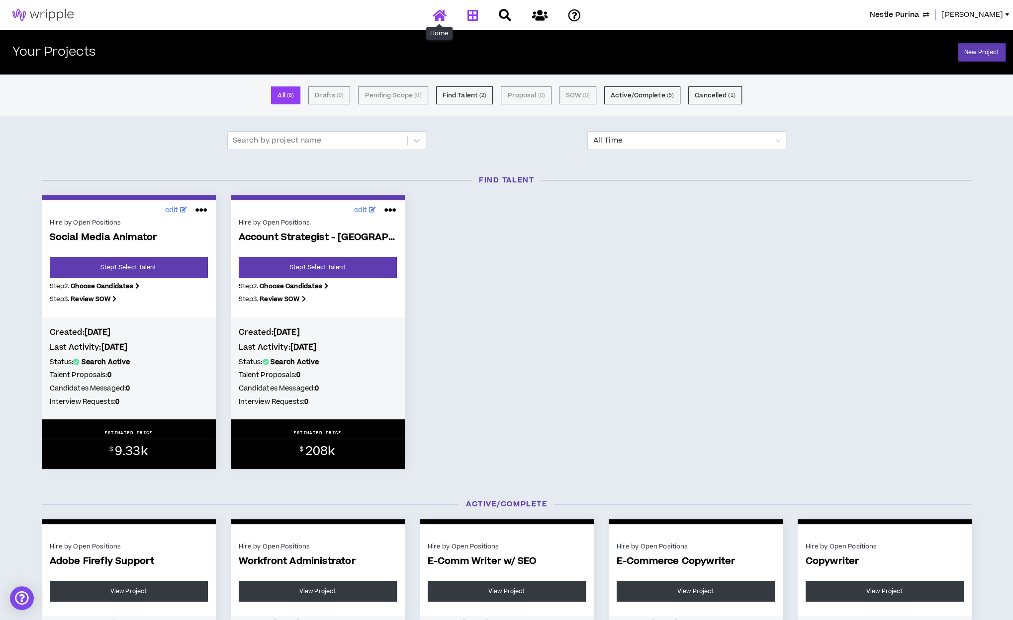
click at [435, 15] on icon at bounding box center [440, 15] width 14 height 12
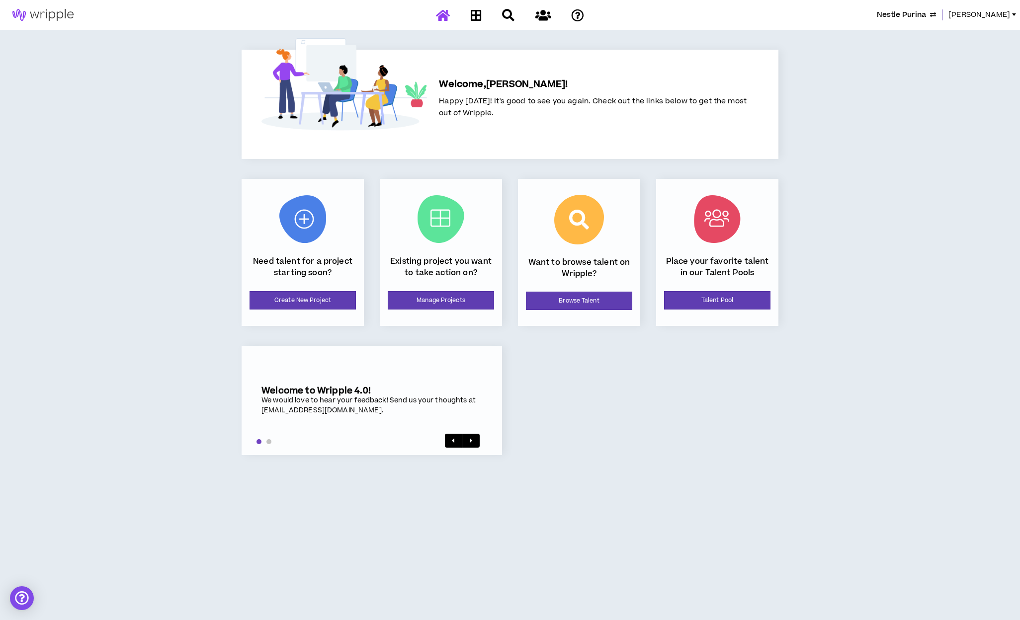
click at [946, 21] on div "Nestle Purina [PERSON_NAME]" at bounding box center [510, 15] width 1020 height 30
click at [926, 18] on span "Nestle Purina" at bounding box center [901, 14] width 49 height 11
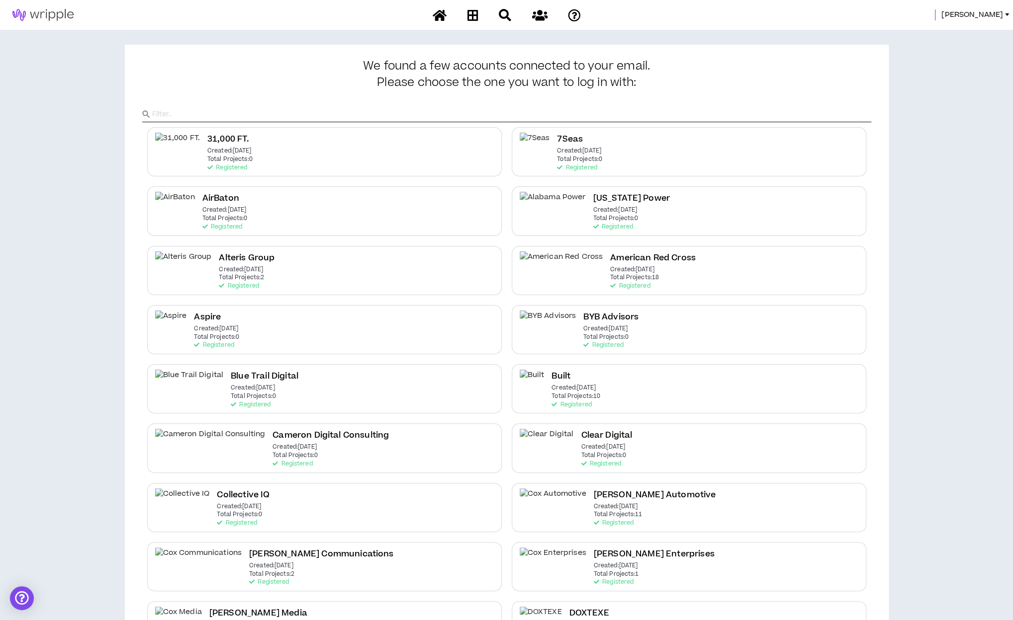
click at [416, 117] on input "text" at bounding box center [511, 114] width 719 height 15
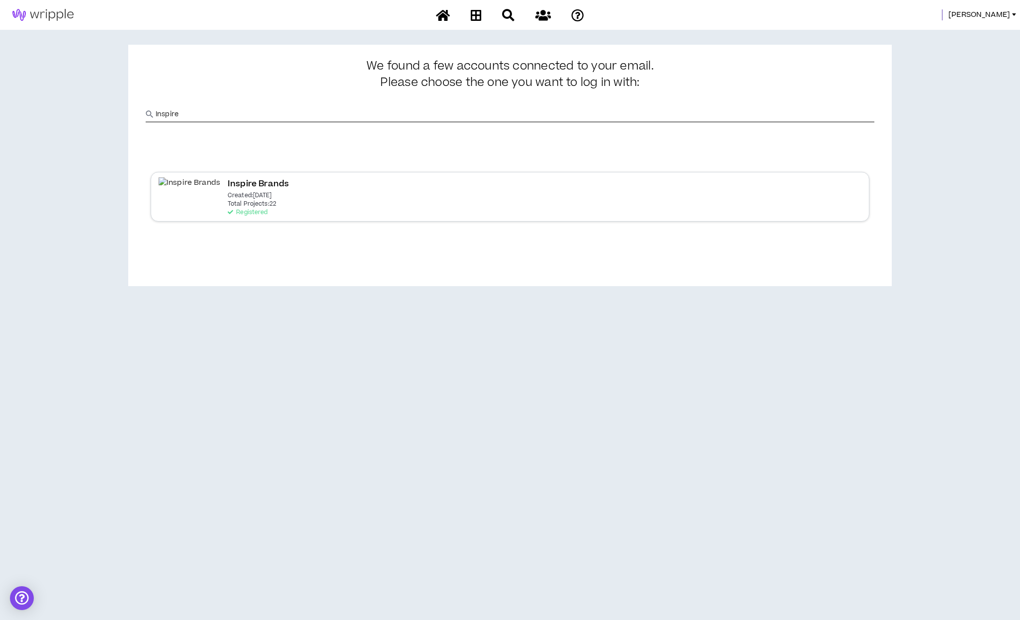
type input "Inspire"
click at [228, 195] on p "Created: [DATE]" at bounding box center [250, 195] width 44 height 7
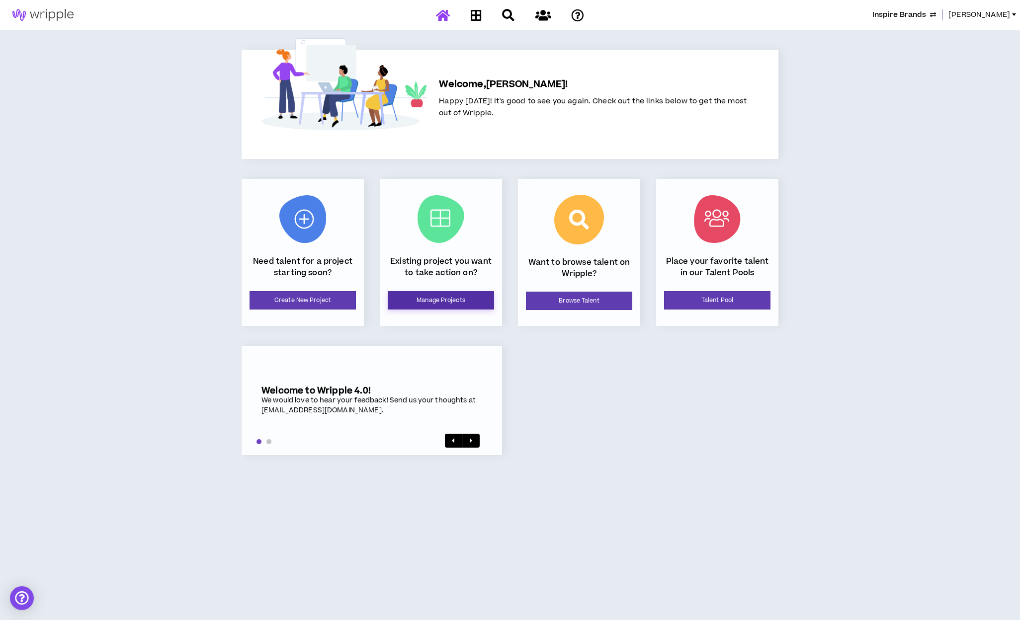
click at [440, 296] on link "Manage Projects" at bounding box center [441, 300] width 106 height 18
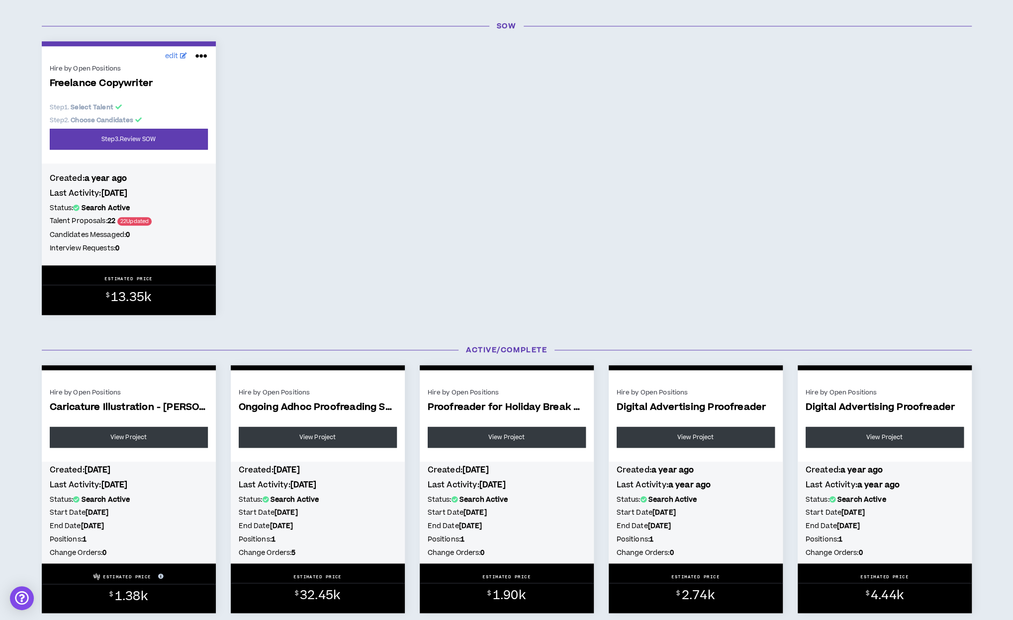
scroll to position [800, 0]
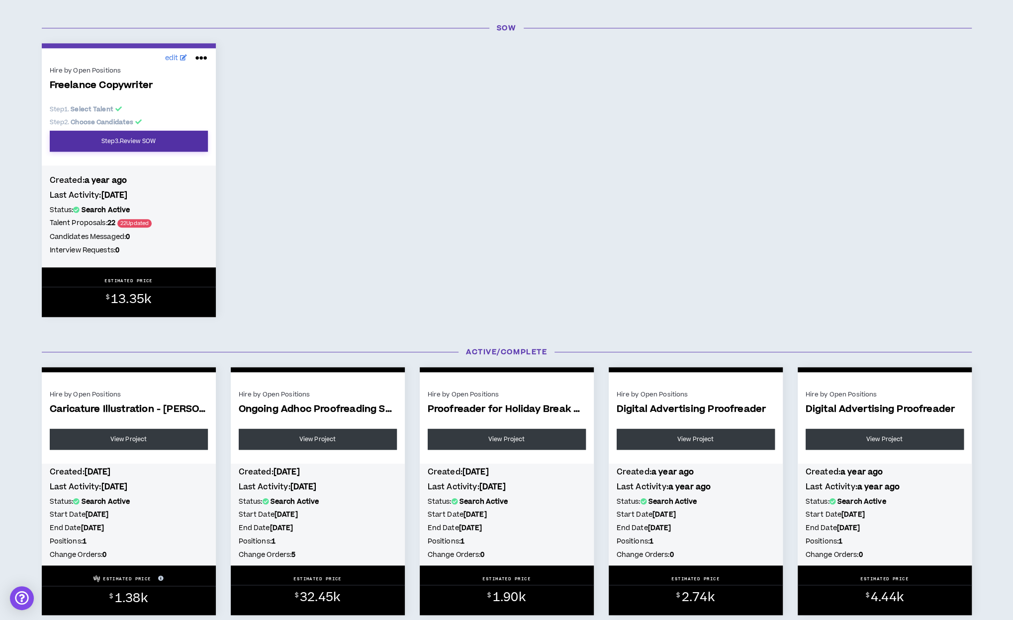
click at [169, 146] on link "Step 3 . Review SOW" at bounding box center [129, 141] width 158 height 21
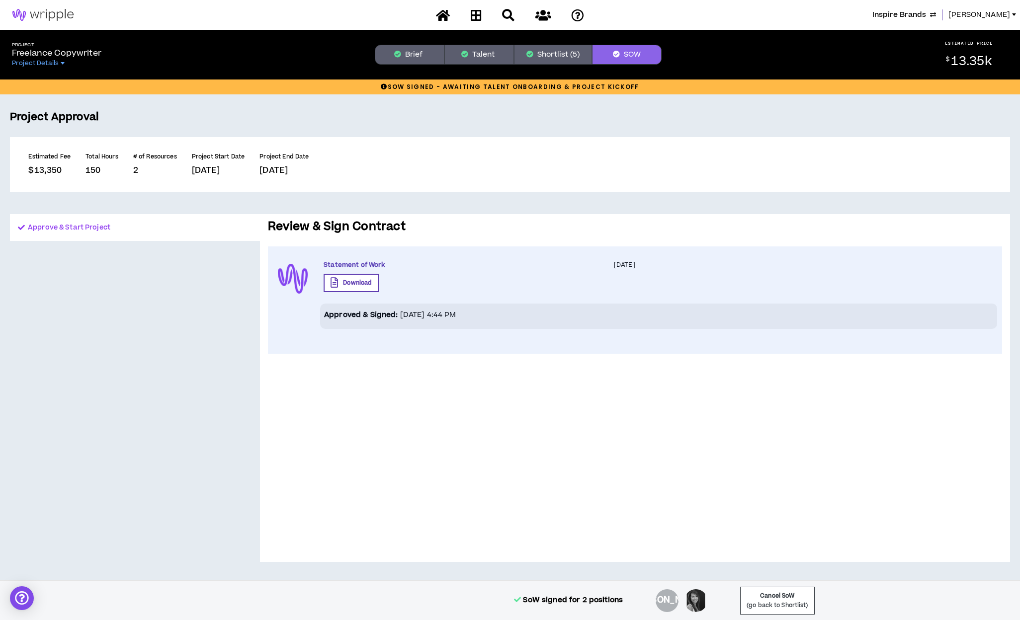
click at [926, 13] on span "Inspire Brands" at bounding box center [900, 14] width 54 height 11
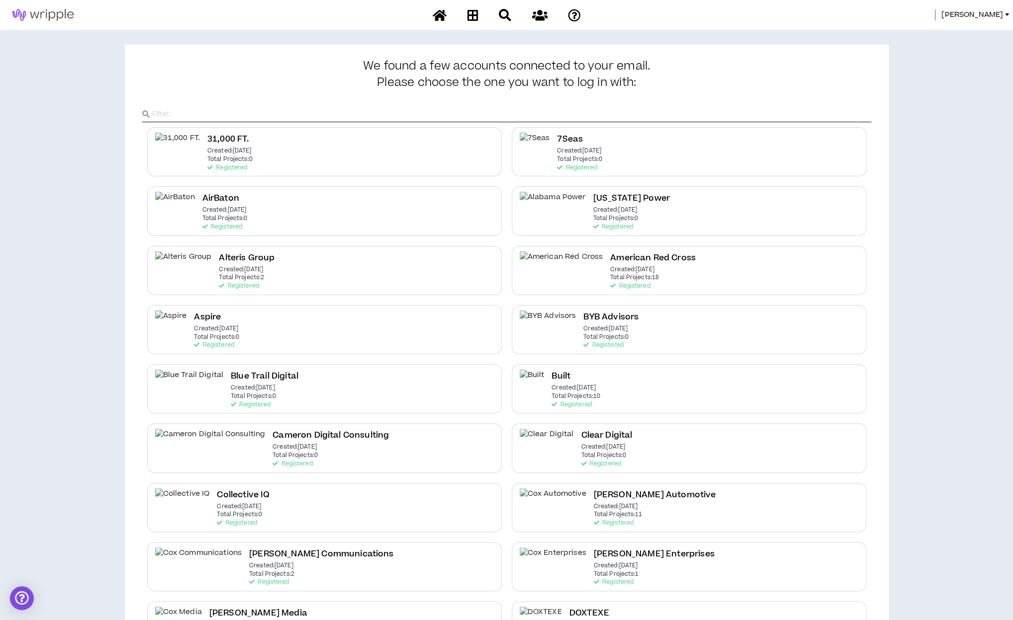
click at [354, 112] on input "text" at bounding box center [511, 114] width 719 height 15
click at [287, 110] on input "text" at bounding box center [511, 114] width 719 height 15
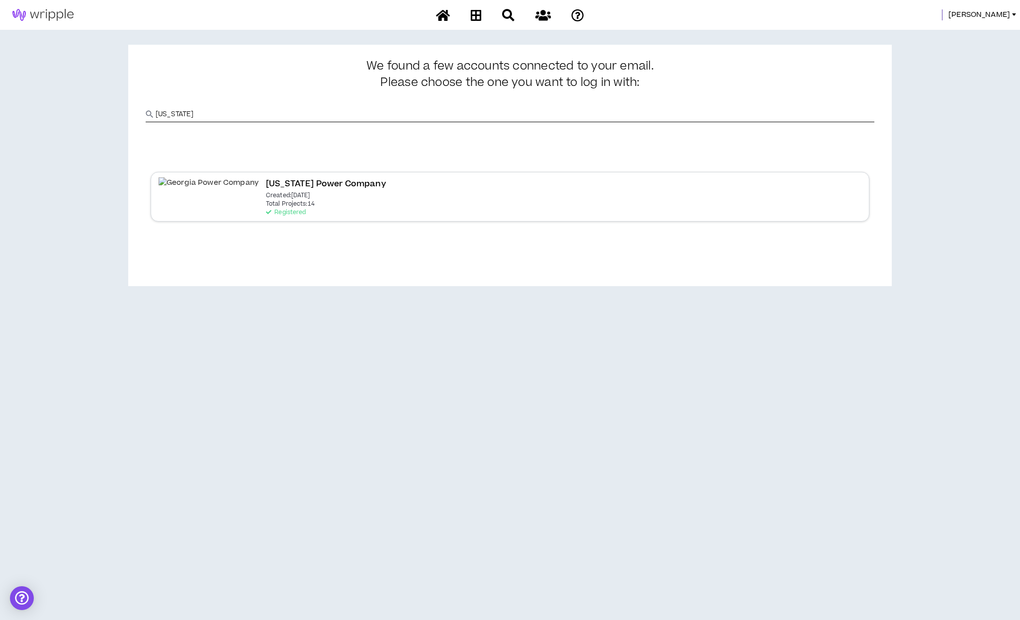
type input "[US_STATE]"
click at [527, 202] on div "[US_STATE] Power Company Created: [DATE] Total Projects: 14 Registered" at bounding box center [510, 196] width 719 height 49
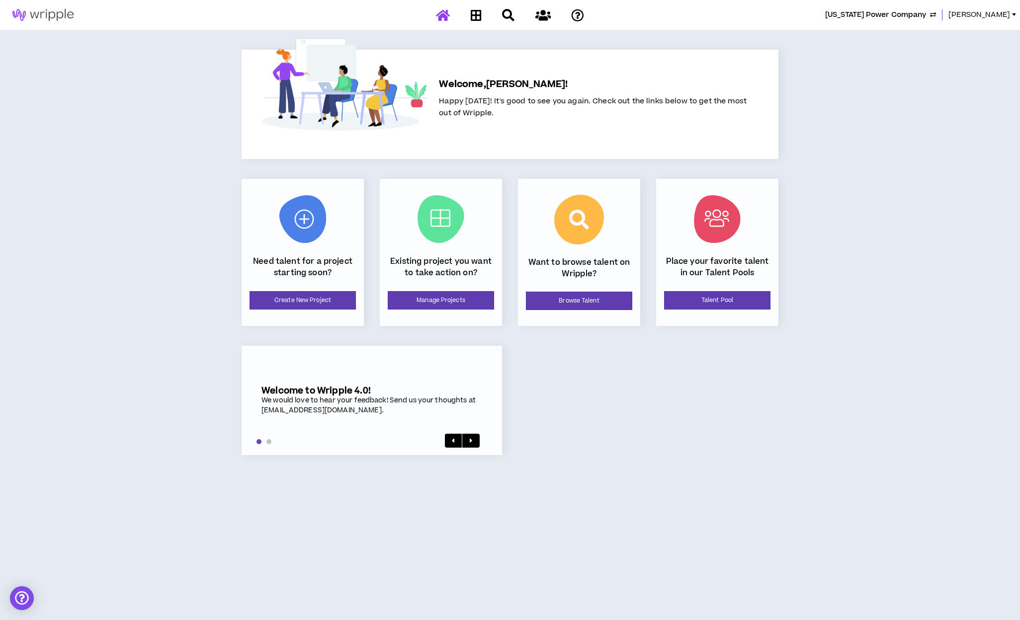
click at [433, 310] on div "Existing project you want to take action on? Manage Projects" at bounding box center [441, 252] width 122 height 147
click at [424, 298] on link "Manage Projects" at bounding box center [441, 300] width 106 height 18
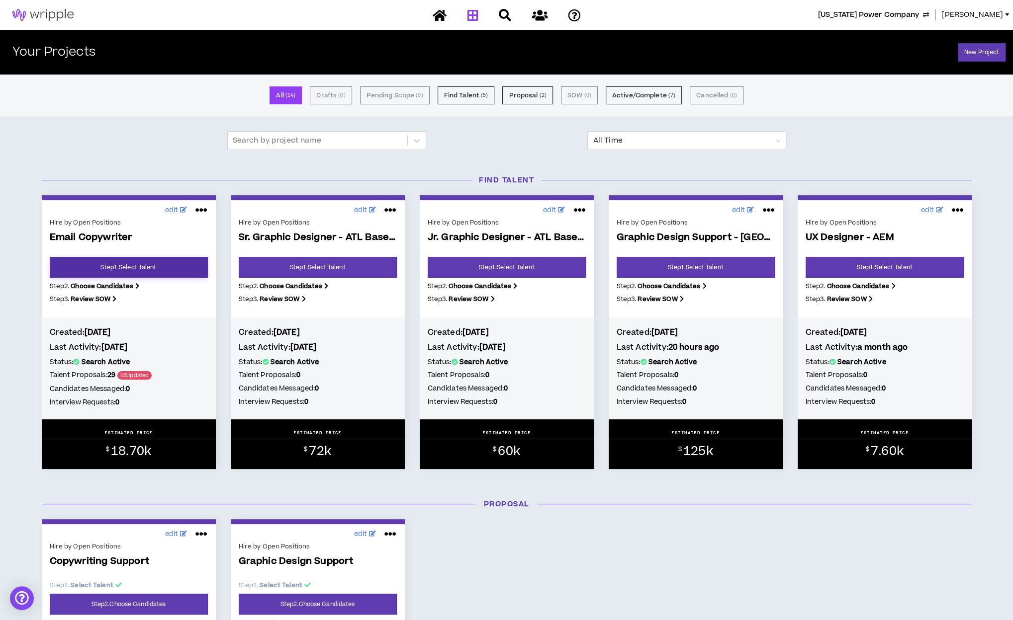
click at [95, 265] on link "Step 1 . Select Talent" at bounding box center [129, 267] width 158 height 21
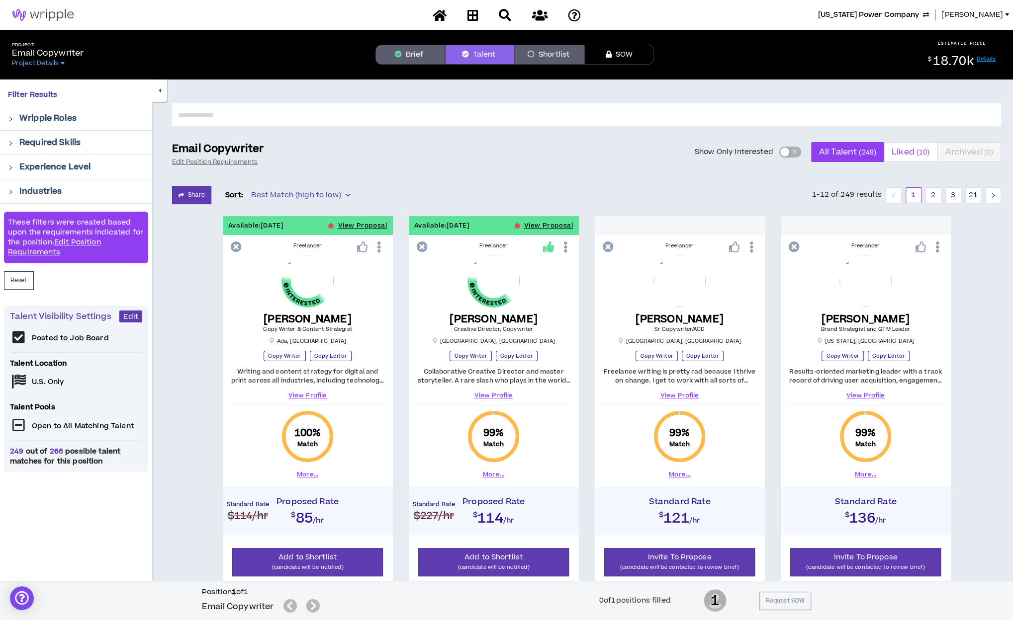
click at [907, 149] on span "Liked ( 10 )" at bounding box center [910, 152] width 38 height 24
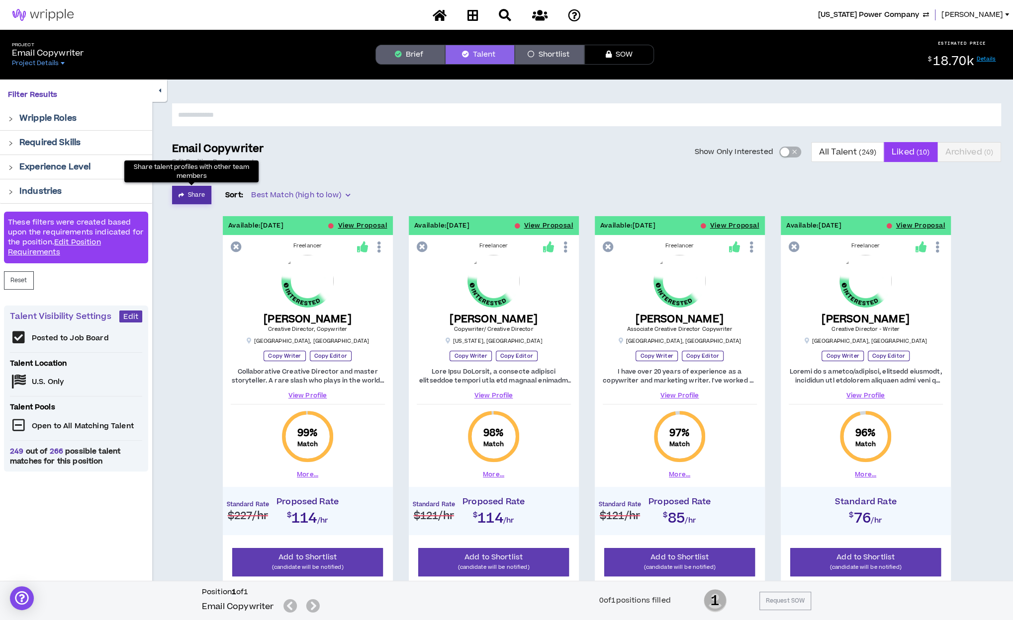
click at [189, 194] on button "Share" at bounding box center [191, 195] width 39 height 18
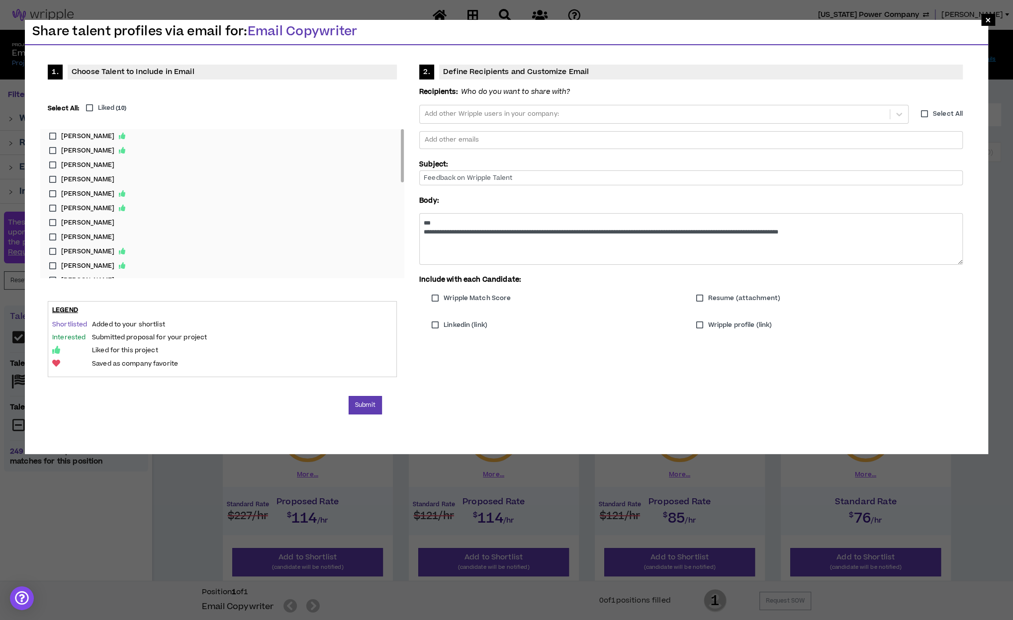
click at [90, 107] on label "Liked ( 10 )" at bounding box center [103, 107] width 45 height 9
click at [458, 141] on div at bounding box center [691, 140] width 534 height 15
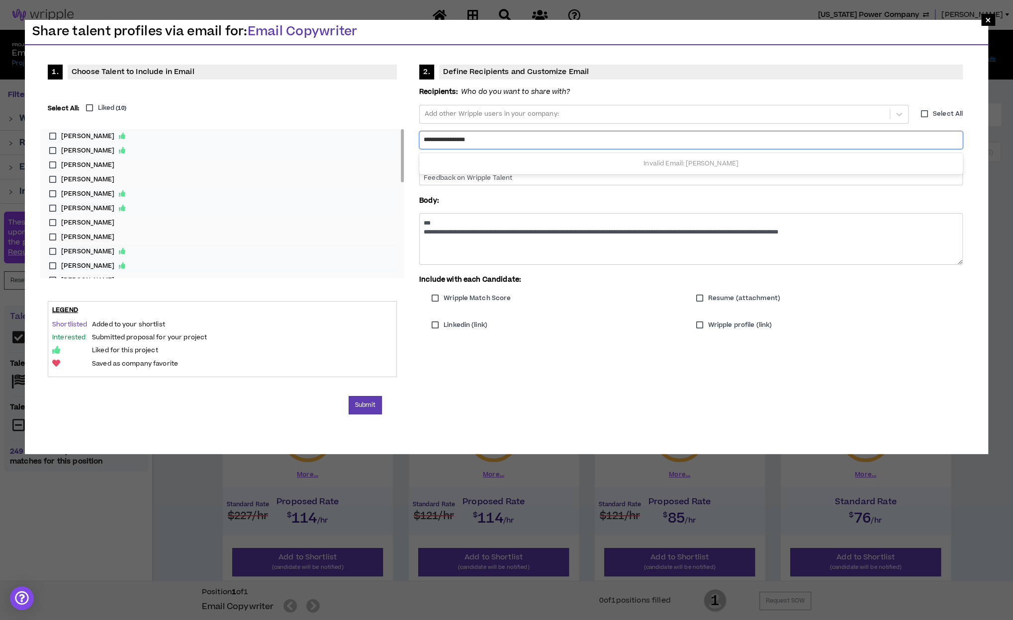
type input "**********"
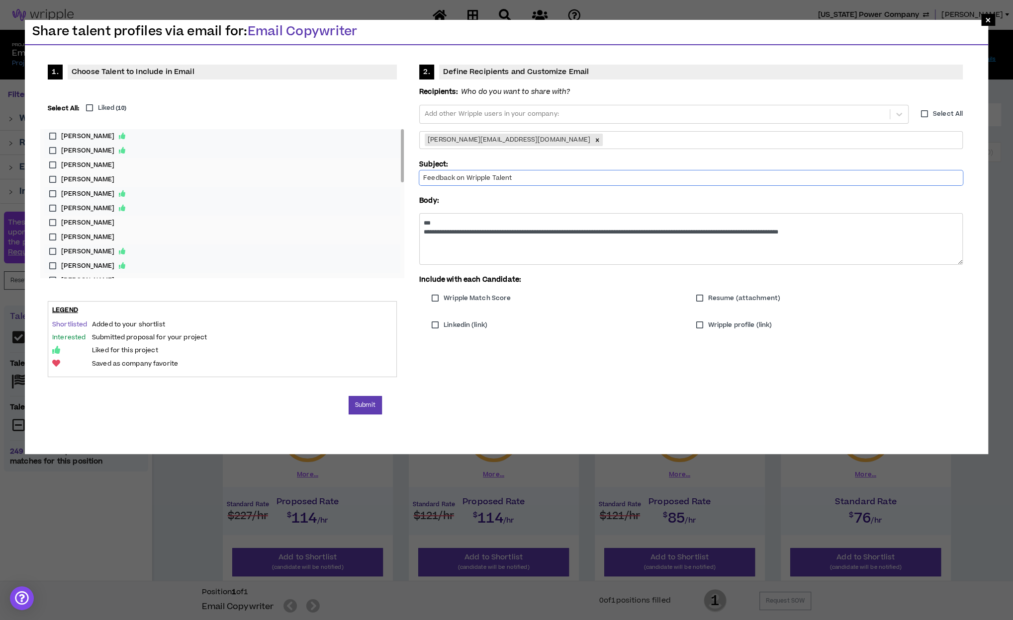
click at [517, 179] on input "Feedback on Wripple Talent" at bounding box center [690, 178] width 543 height 15
type input "Feedback on Wripple Talent - Email Copywriters"
click at [455, 224] on textarea "**********" at bounding box center [690, 238] width 543 height 51
click at [598, 231] on textarea "**********" at bounding box center [690, 238] width 543 height 51
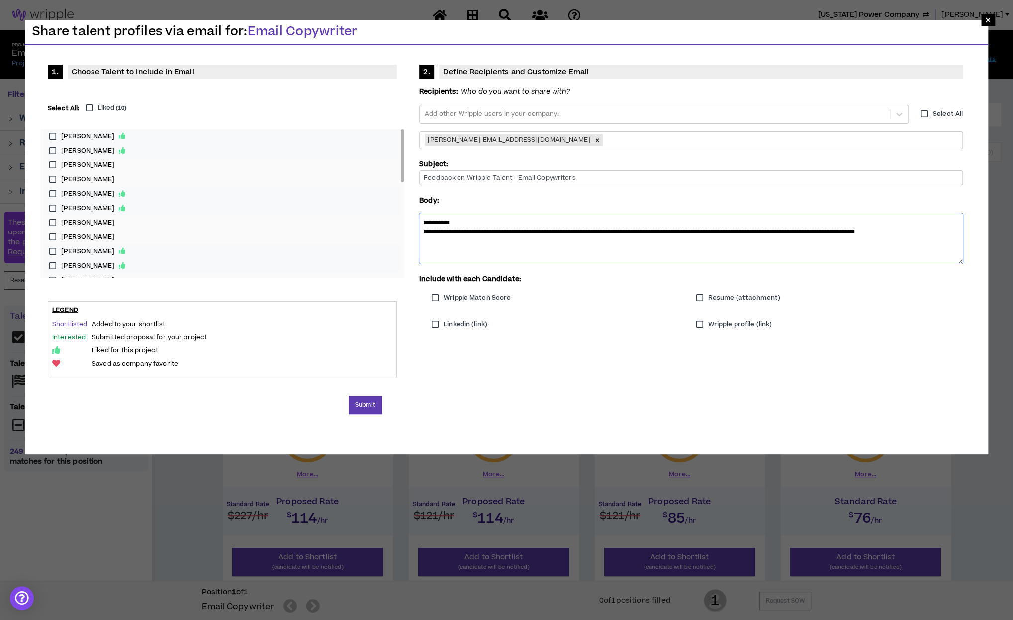
click at [602, 241] on textarea "**********" at bounding box center [690, 238] width 543 height 51
type textarea "**********"
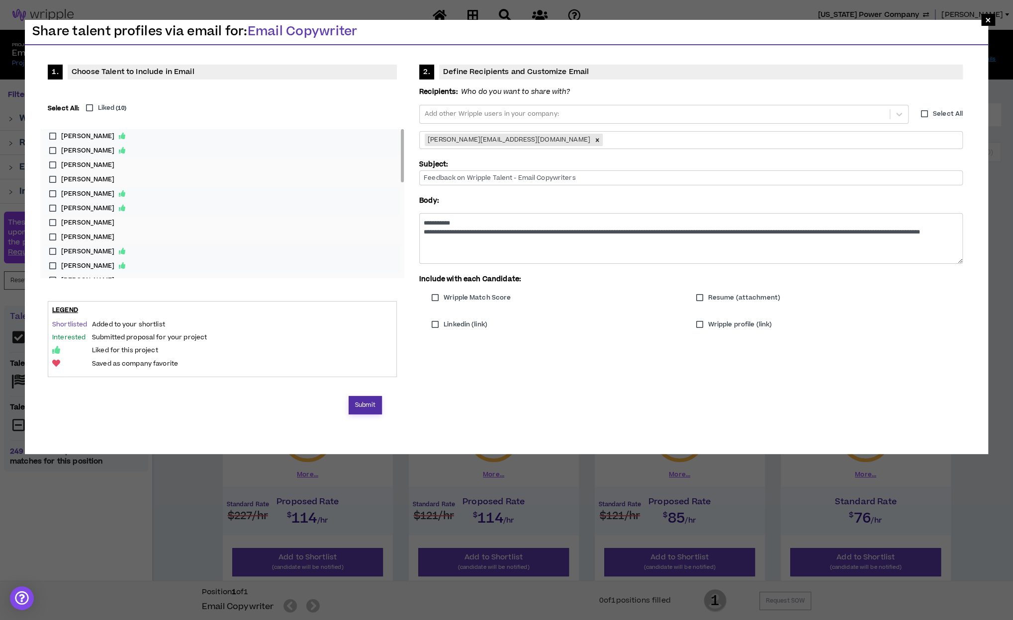
click at [354, 407] on button "Submit" at bounding box center [365, 405] width 33 height 18
